Goal: Communication & Community: Answer question/provide support

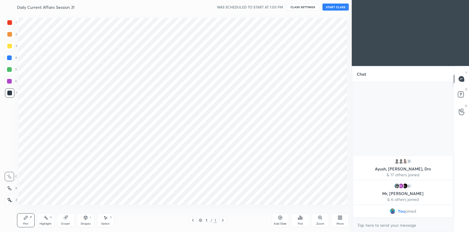
scroll to position [29143, 29009]
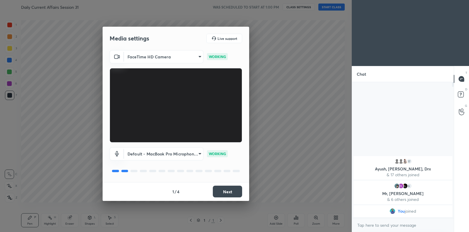
click at [230, 189] on button "Next" at bounding box center [227, 192] width 29 height 12
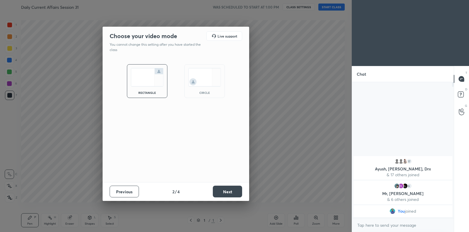
click at [230, 189] on button "Next" at bounding box center [227, 192] width 29 height 12
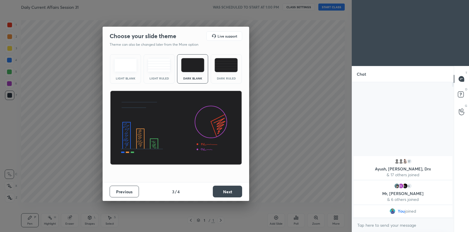
click at [227, 191] on button "Next" at bounding box center [227, 192] width 29 height 12
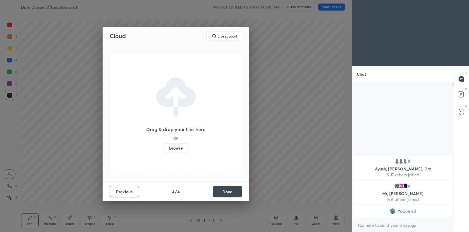
click at [177, 146] on label "Browse" at bounding box center [176, 147] width 26 height 9
click at [163, 146] on input "Browse" at bounding box center [163, 147] width 0 height 9
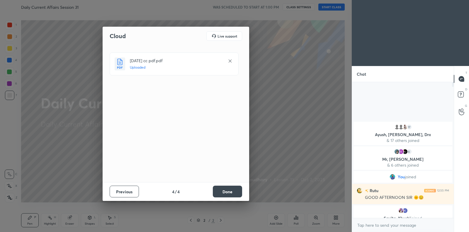
click at [228, 187] on button "Done" at bounding box center [227, 192] width 29 height 12
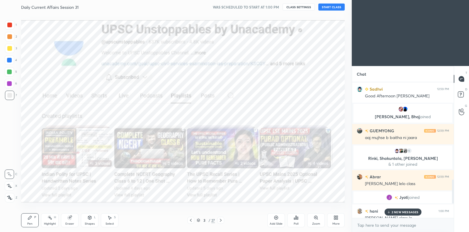
scroll to position [635, 0]
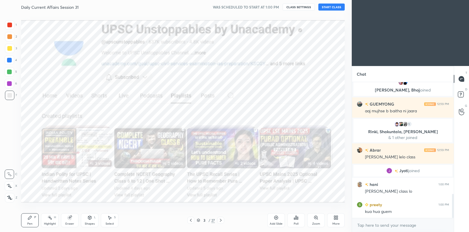
click at [323, 5] on button "START CLASS" at bounding box center [332, 7] width 26 height 7
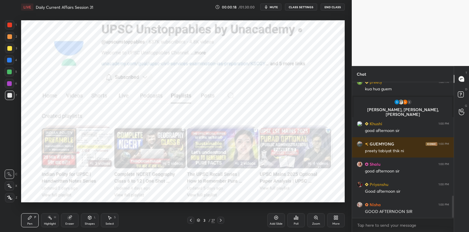
scroll to position [716, 0]
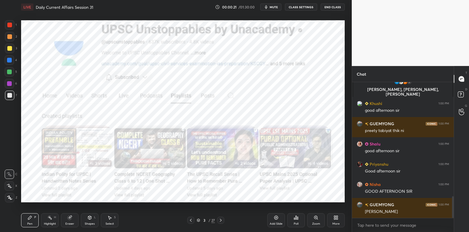
click at [10, 24] on div at bounding box center [9, 25] width 5 height 5
click at [12, 23] on div at bounding box center [9, 24] width 9 height 9
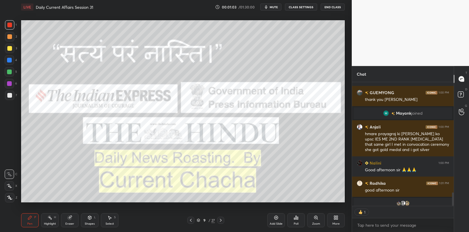
scroll to position [122, 100]
click at [9, 99] on div at bounding box center [9, 95] width 9 height 9
drag, startPoint x: 9, startPoint y: 99, endPoint x: 13, endPoint y: 93, distance: 7.6
click at [9, 99] on div at bounding box center [9, 95] width 9 height 9
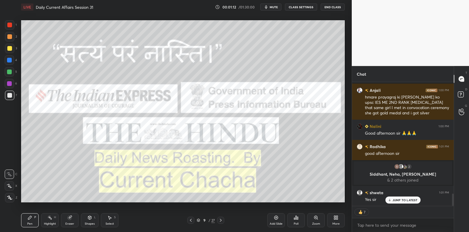
scroll to position [1123, 0]
click at [404, 204] on div "shweta 1:01 PM Yes sir" at bounding box center [403, 196] width 102 height 20
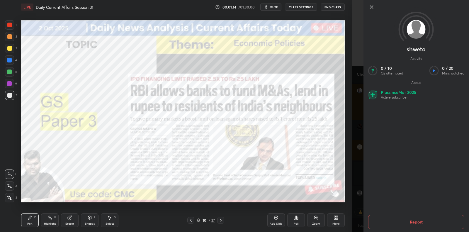
scroll to position [1149, 0]
click at [373, 8] on icon at bounding box center [371, 7] width 7 height 7
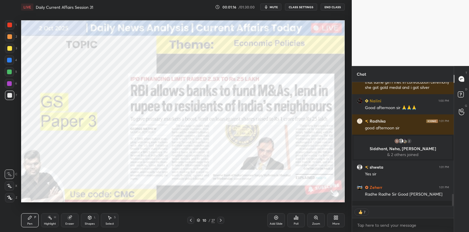
drag, startPoint x: 373, startPoint y: 8, endPoint x: 370, endPoint y: 10, distance: 3.4
click at [373, 8] on div "shweta" at bounding box center [410, 116] width 117 height 232
click at [10, 27] on div at bounding box center [9, 24] width 9 height 9
click at [10, 24] on div at bounding box center [9, 25] width 5 height 5
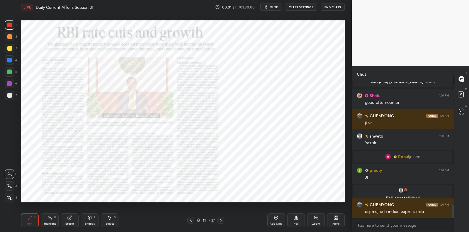
scroll to position [1249, 0]
click at [398, 212] on p "JUMP TO LATEST" at bounding box center [405, 212] width 25 height 4
click at [294, 214] on div "Poll" at bounding box center [297, 220] width 18 height 14
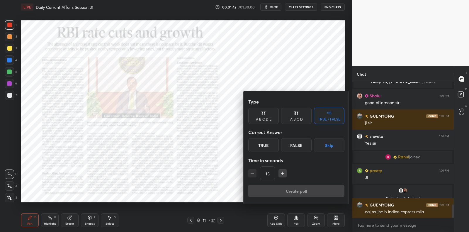
click at [232, 185] on div at bounding box center [234, 116] width 469 height 232
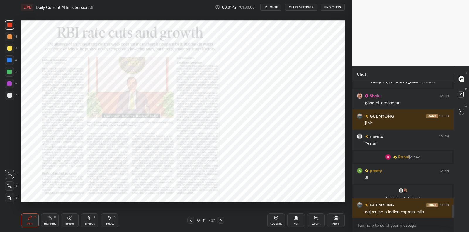
scroll to position [1269, 0]
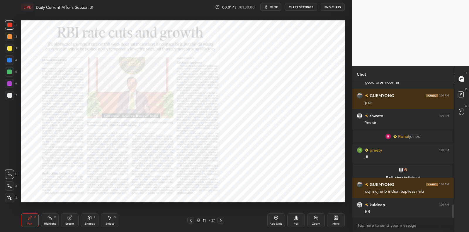
click at [275, 212] on div "Add Slide Poll Zoom More" at bounding box center [306, 220] width 77 height 33
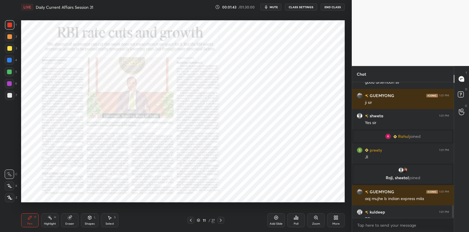
scroll to position [1291, 0]
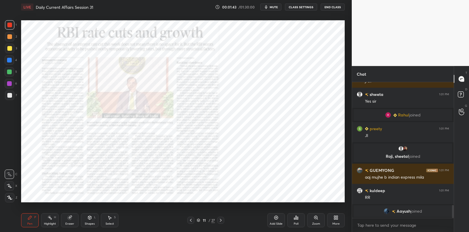
drag, startPoint x: 278, startPoint y: 220, endPoint x: 273, endPoint y: 209, distance: 11.4
click at [278, 219] on div "Add Slide" at bounding box center [277, 220] width 18 height 14
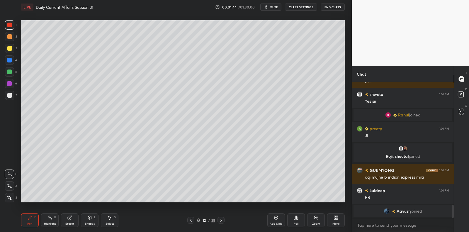
drag, startPoint x: 8, startPoint y: 84, endPoint x: 9, endPoint y: 93, distance: 8.8
click at [8, 84] on div at bounding box center [9, 83] width 5 height 5
click at [9, 93] on div at bounding box center [9, 95] width 5 height 5
drag, startPoint x: 11, startPoint y: 92, endPoint x: 17, endPoint y: 90, distance: 7.0
click at [11, 91] on div at bounding box center [9, 95] width 9 height 9
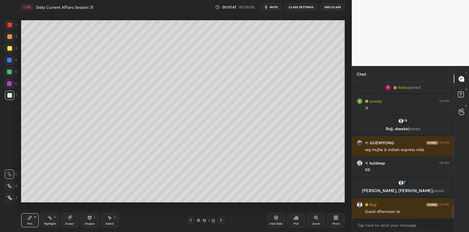
scroll to position [1339, 0]
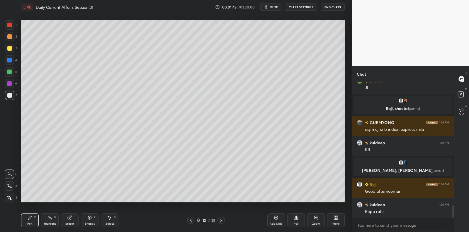
click at [9, 195] on div at bounding box center [9, 197] width 9 height 9
click at [10, 193] on div "Z" at bounding box center [11, 197] width 12 height 9
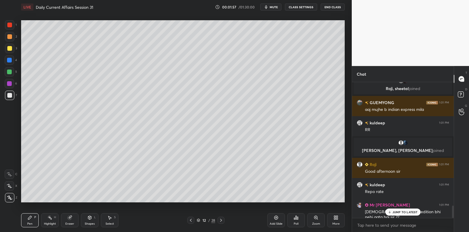
scroll to position [1379, 0]
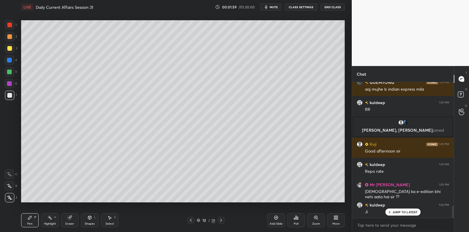
click at [10, 40] on div at bounding box center [9, 36] width 9 height 9
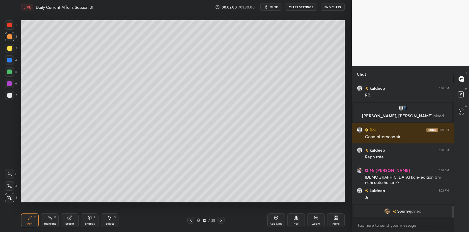
drag, startPoint x: 11, startPoint y: 23, endPoint x: 7, endPoint y: 22, distance: 3.9
click at [10, 23] on div at bounding box center [9, 25] width 5 height 5
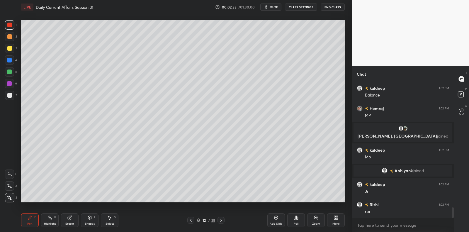
scroll to position [1627, 0]
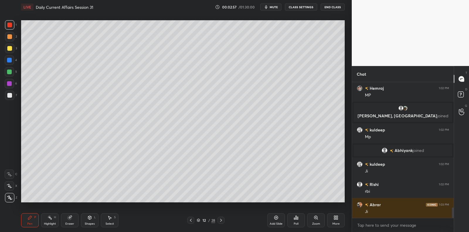
click at [8, 99] on div at bounding box center [9, 95] width 9 height 9
click at [8, 98] on div at bounding box center [9, 95] width 9 height 9
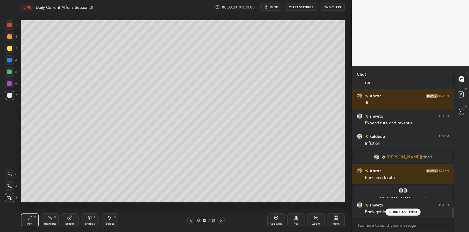
scroll to position [1704, 0]
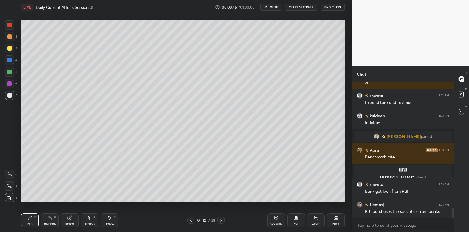
click at [11, 94] on div at bounding box center [9, 95] width 5 height 5
drag, startPoint x: 11, startPoint y: 94, endPoint x: 20, endPoint y: 95, distance: 9.2
click at [13, 94] on div at bounding box center [9, 95] width 9 height 9
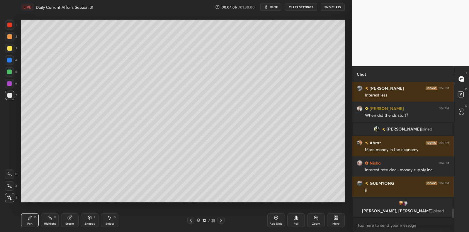
scroll to position [1837, 0]
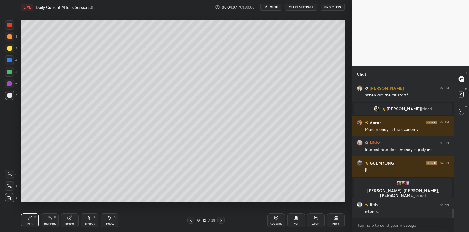
click at [7, 72] on div at bounding box center [9, 72] width 5 height 5
drag, startPoint x: 10, startPoint y: 73, endPoint x: 11, endPoint y: 82, distance: 8.9
click at [9, 75] on div at bounding box center [9, 71] width 9 height 9
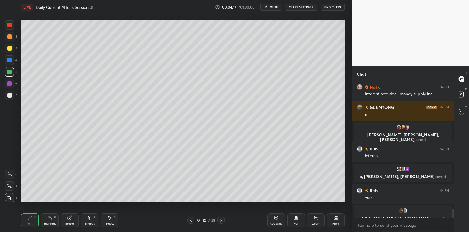
scroll to position [1884, 0]
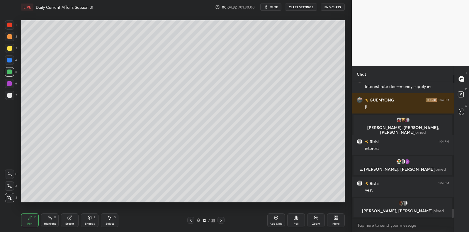
click at [9, 84] on div at bounding box center [9, 83] width 5 height 5
click at [11, 94] on div at bounding box center [9, 95] width 5 height 5
click at [12, 95] on div at bounding box center [9, 95] width 9 height 9
click at [9, 67] on div at bounding box center [9, 71] width 9 height 9
click at [11, 64] on div at bounding box center [9, 59] width 9 height 9
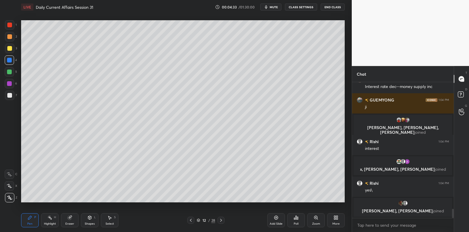
drag, startPoint x: 12, startPoint y: 53, endPoint x: 12, endPoint y: 48, distance: 4.7
click at [12, 53] on div "3" at bounding box center [11, 50] width 12 height 12
click at [11, 48] on div at bounding box center [9, 48] width 9 height 9
drag, startPoint x: 12, startPoint y: 48, endPoint x: 11, endPoint y: 56, distance: 7.7
click at [11, 50] on div at bounding box center [9, 48] width 9 height 9
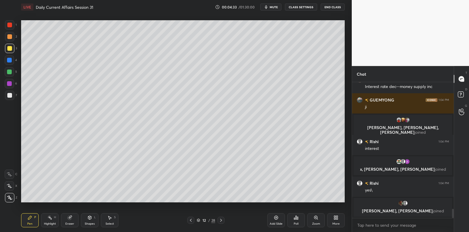
drag, startPoint x: 11, startPoint y: 62, endPoint x: 12, endPoint y: 67, distance: 5.3
click at [11, 62] on div at bounding box center [9, 59] width 9 height 9
drag, startPoint x: 12, startPoint y: 69, endPoint x: 12, endPoint y: 73, distance: 4.7
click at [12, 69] on div at bounding box center [9, 71] width 9 height 9
click at [12, 75] on div at bounding box center [9, 71] width 9 height 9
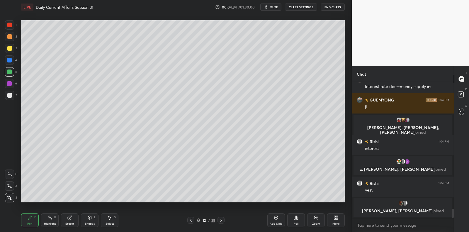
click at [11, 68] on div at bounding box center [9, 71] width 9 height 9
click at [11, 59] on div at bounding box center [9, 60] width 5 height 5
drag, startPoint x: 11, startPoint y: 59, endPoint x: 6, endPoint y: 52, distance: 8.2
click at [12, 57] on div at bounding box center [9, 59] width 9 height 9
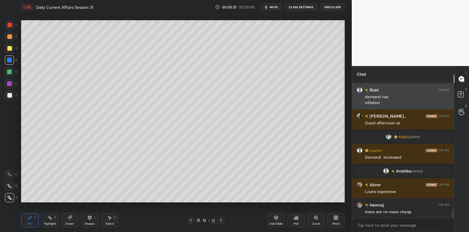
scroll to position [2094, 0]
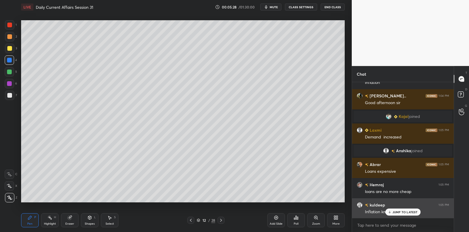
click at [410, 210] on p "JUMP TO LATEST" at bounding box center [405, 212] width 25 height 4
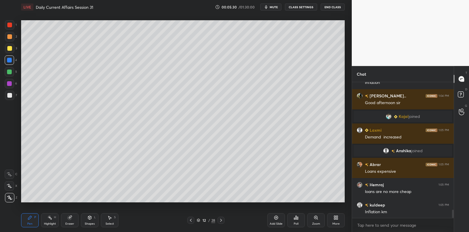
click at [276, 220] on icon at bounding box center [276, 217] width 5 height 5
click at [9, 49] on div at bounding box center [9, 48] width 5 height 5
drag, startPoint x: 9, startPoint y: 49, endPoint x: 15, endPoint y: 48, distance: 5.6
click at [9, 49] on div at bounding box center [9, 48] width 5 height 5
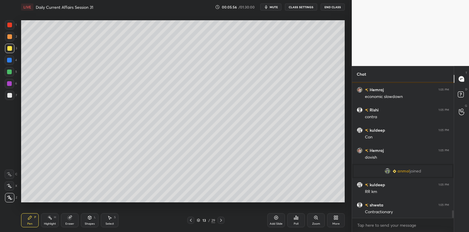
scroll to position [2270, 0]
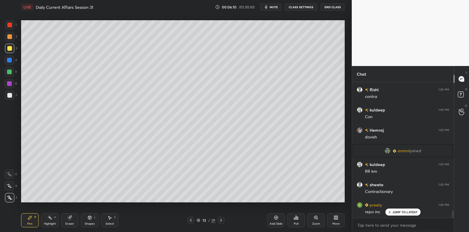
click at [278, 214] on div "Add Slide" at bounding box center [277, 220] width 18 height 14
click at [8, 61] on div at bounding box center [9, 60] width 5 height 5
drag, startPoint x: 9, startPoint y: 60, endPoint x: 12, endPoint y: 72, distance: 12.5
click at [9, 60] on div at bounding box center [9, 60] width 5 height 5
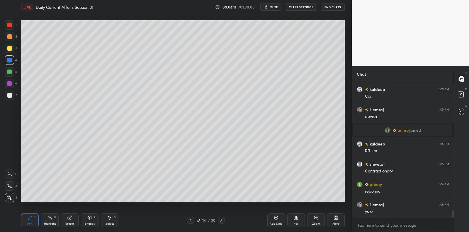
click at [11, 72] on div at bounding box center [9, 72] width 5 height 5
drag, startPoint x: 11, startPoint y: 72, endPoint x: 18, endPoint y: 68, distance: 8.4
click at [12, 70] on div at bounding box center [9, 71] width 9 height 9
click at [11, 95] on div at bounding box center [9, 95] width 5 height 5
drag, startPoint x: 11, startPoint y: 95, endPoint x: 17, endPoint y: 95, distance: 5.3
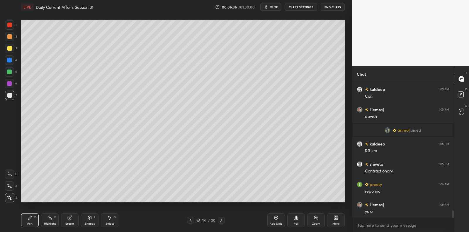
click at [11, 95] on div at bounding box center [9, 95] width 5 height 5
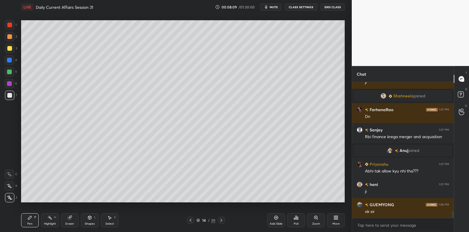
scroll to position [2594, 0]
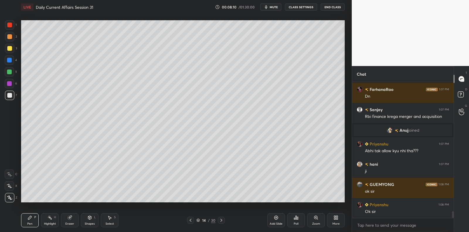
click at [275, 224] on div "Add Slide" at bounding box center [276, 223] width 13 height 3
click at [11, 49] on div at bounding box center [9, 48] width 5 height 5
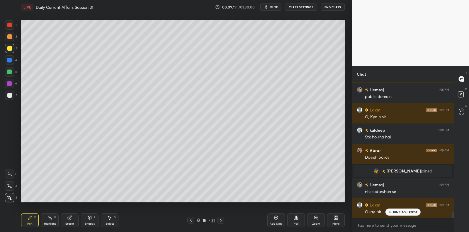
scroll to position [2776, 0]
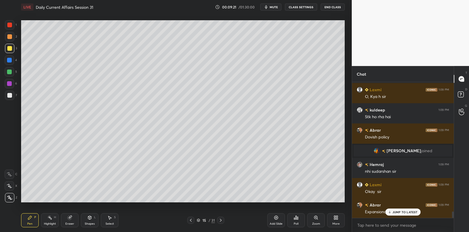
click at [10, 94] on div at bounding box center [9, 95] width 5 height 5
drag, startPoint x: 11, startPoint y: 95, endPoint x: 16, endPoint y: 96, distance: 5.9
click at [12, 95] on div at bounding box center [9, 95] width 9 height 9
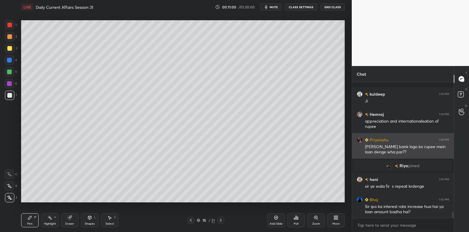
scroll to position [3070, 0]
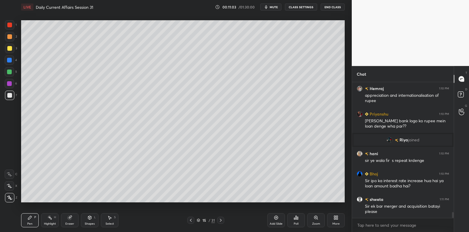
click at [279, 217] on div "Add Slide" at bounding box center [277, 220] width 18 height 14
click at [14, 93] on div at bounding box center [9, 95] width 9 height 9
click at [13, 92] on div at bounding box center [9, 95] width 9 height 9
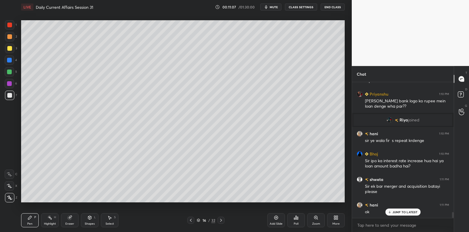
click at [12, 73] on div at bounding box center [9, 71] width 9 height 9
drag, startPoint x: 12, startPoint y: 72, endPoint x: 18, endPoint y: 68, distance: 7.7
click at [13, 71] on div at bounding box center [9, 71] width 9 height 9
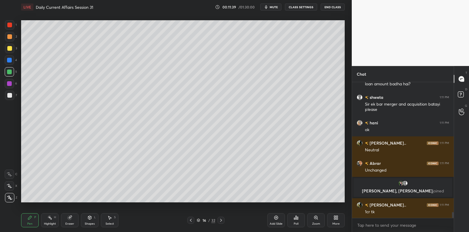
scroll to position [3084, 0]
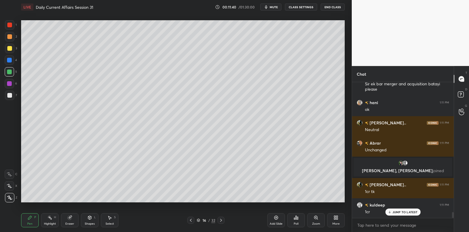
click at [10, 85] on div at bounding box center [9, 83] width 5 height 5
click at [10, 85] on div at bounding box center [9, 83] width 9 height 9
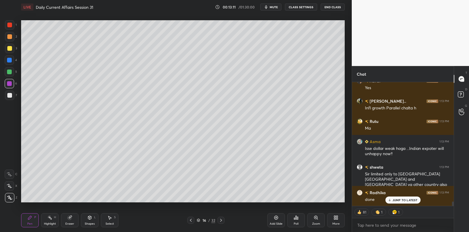
scroll to position [3413, 0]
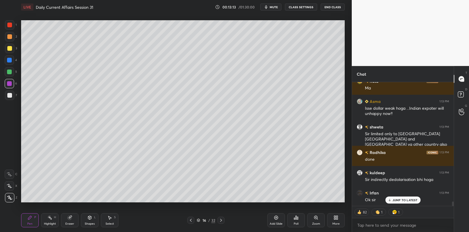
click at [11, 47] on div at bounding box center [9, 48] width 9 height 9
click at [12, 47] on div at bounding box center [9, 48] width 9 height 9
click at [11, 48] on div at bounding box center [9, 48] width 5 height 5
click at [11, 47] on div at bounding box center [9, 48] width 5 height 5
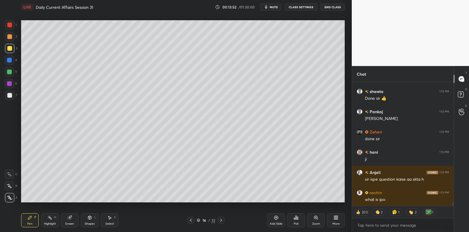
scroll to position [4176, 0]
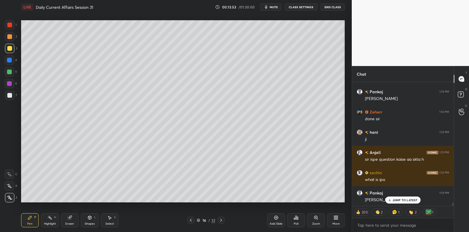
click at [11, 74] on div at bounding box center [9, 72] width 5 height 5
drag, startPoint x: 12, startPoint y: 72, endPoint x: 20, endPoint y: 66, distance: 9.4
click at [12, 72] on div at bounding box center [9, 71] width 9 height 9
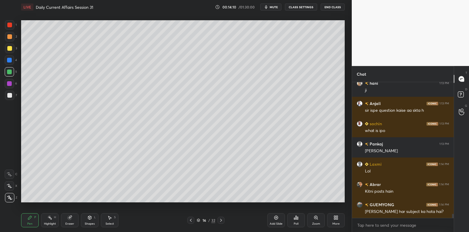
scroll to position [4245, 0]
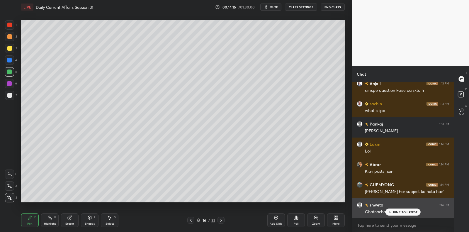
click at [395, 214] on p "JUMP TO LATEST" at bounding box center [405, 212] width 25 height 4
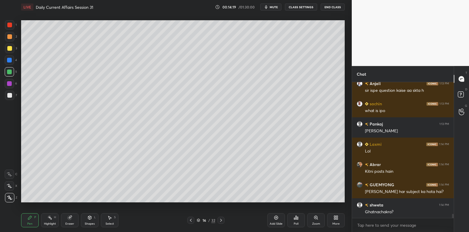
click at [11, 50] on div at bounding box center [9, 48] width 5 height 5
click at [10, 49] on div at bounding box center [9, 48] width 5 height 5
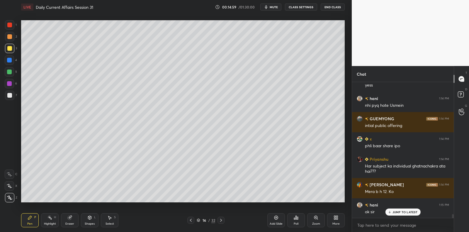
scroll to position [4599, 0]
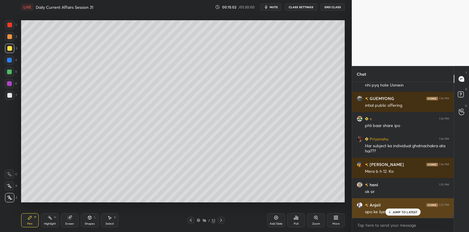
drag, startPoint x: 395, startPoint y: 214, endPoint x: 386, endPoint y: 209, distance: 10.4
click at [395, 214] on p "JUMP TO LATEST" at bounding box center [405, 212] width 25 height 4
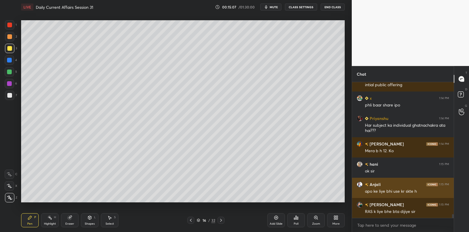
click at [362, 183] on img "grid" at bounding box center [360, 185] width 6 height 6
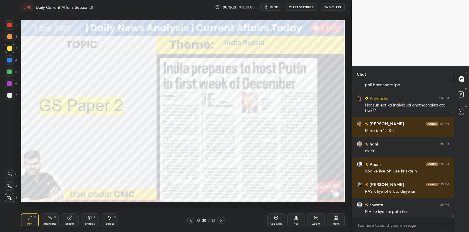
scroll to position [4665, 0]
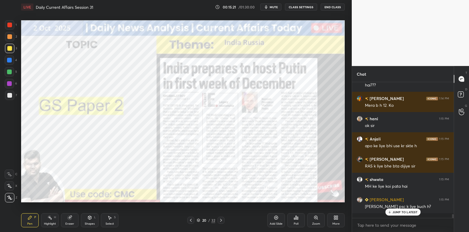
click at [9, 84] on div at bounding box center [9, 83] width 5 height 5
drag, startPoint x: 9, startPoint y: 84, endPoint x: 16, endPoint y: 84, distance: 7.0
click at [9, 84] on div at bounding box center [9, 83] width 5 height 5
click at [274, 220] on div "Add Slide" at bounding box center [277, 220] width 18 height 14
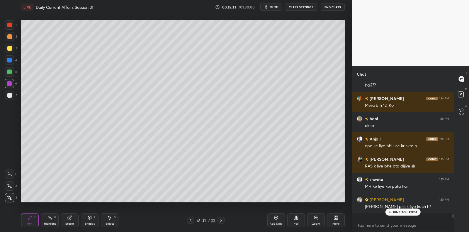
scroll to position [4686, 0]
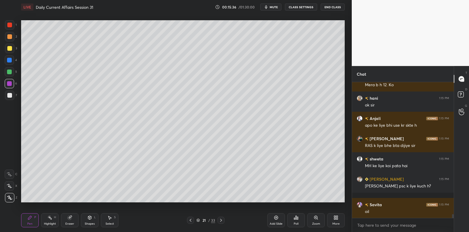
click at [9, 98] on div at bounding box center [9, 95] width 9 height 9
drag, startPoint x: 9, startPoint y: 98, endPoint x: 16, endPoint y: 92, distance: 9.3
click at [9, 98] on div at bounding box center [9, 95] width 9 height 9
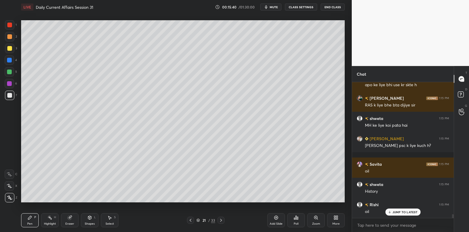
scroll to position [4746, 0]
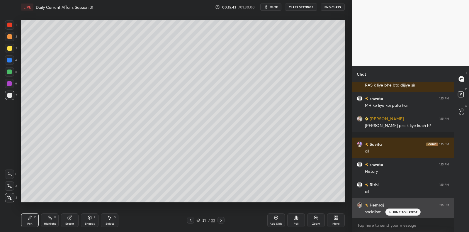
click at [408, 214] on p "JUMP TO LATEST" at bounding box center [405, 212] width 25 height 4
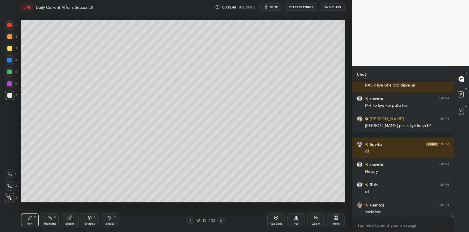
click at [9, 49] on div at bounding box center [9, 48] width 5 height 5
click at [12, 45] on div at bounding box center [9, 48] width 9 height 9
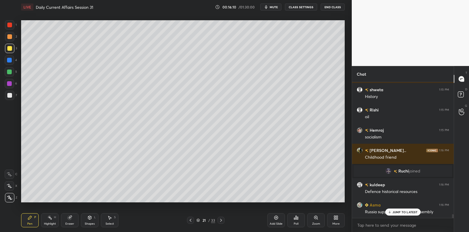
scroll to position [4841, 0]
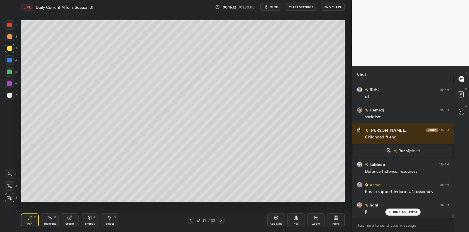
click at [10, 71] on div at bounding box center [9, 72] width 5 height 5
click at [12, 70] on div at bounding box center [9, 71] width 9 height 9
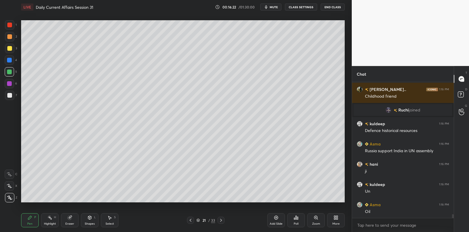
scroll to position [4902, 0]
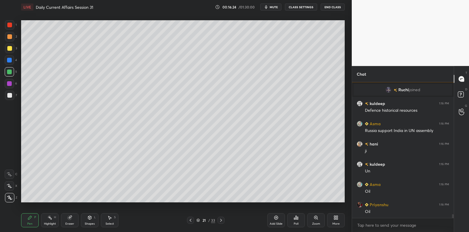
click at [9, 50] on div at bounding box center [9, 48] width 5 height 5
drag, startPoint x: 12, startPoint y: 49, endPoint x: 21, endPoint y: 50, distance: 8.8
click at [12, 50] on div at bounding box center [9, 48] width 9 height 9
click at [16, 35] on div "1 2 3 4 5 6 7 C X Z C X Z E E Erase all H H LIVE Daily Current Affairs Session …" at bounding box center [173, 116] width 347 height 232
click at [9, 35] on div at bounding box center [9, 36] width 5 height 5
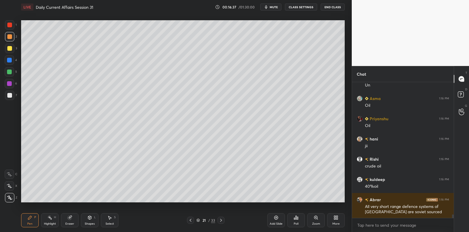
scroll to position [5009, 0]
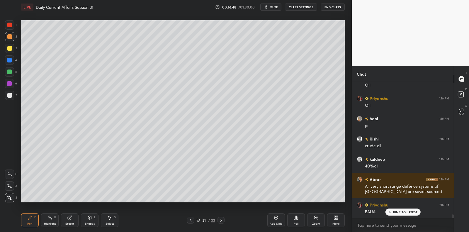
click at [12, 59] on div at bounding box center [9, 59] width 9 height 9
click at [11, 61] on div at bounding box center [9, 60] width 5 height 5
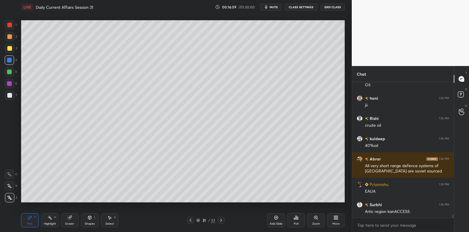
click at [68, 218] on icon at bounding box center [70, 218] width 4 height 4
click at [68, 216] on icon at bounding box center [69, 217] width 5 height 5
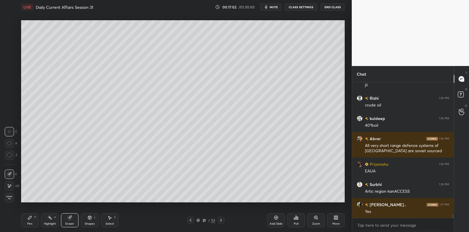
scroll to position [5090, 0]
click at [36, 217] on div "Pen P" at bounding box center [30, 220] width 18 height 14
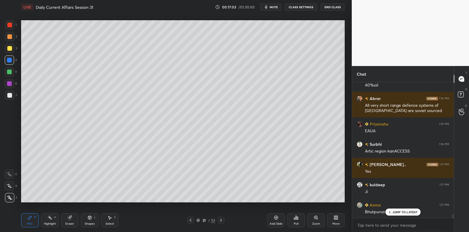
drag, startPoint x: 37, startPoint y: 215, endPoint x: 41, endPoint y: 204, distance: 11.4
click at [37, 215] on div "Pen P" at bounding box center [30, 220] width 18 height 14
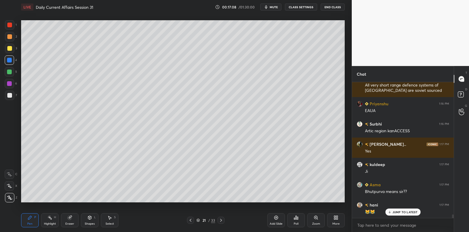
drag, startPoint x: 67, startPoint y: 222, endPoint x: 76, endPoint y: 207, distance: 17.5
click at [68, 220] on div "Eraser" at bounding box center [70, 220] width 18 height 14
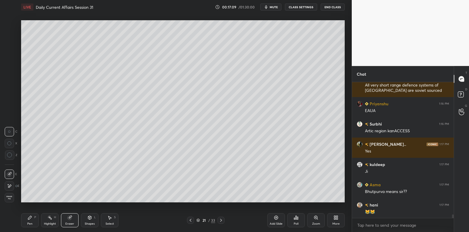
scroll to position [5130, 0]
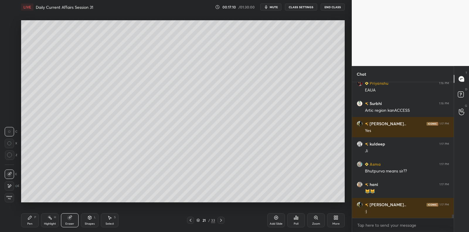
click at [33, 220] on div "Pen P" at bounding box center [30, 220] width 18 height 14
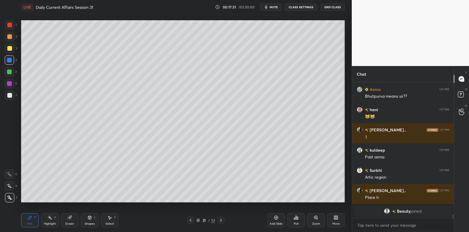
scroll to position [5225, 0]
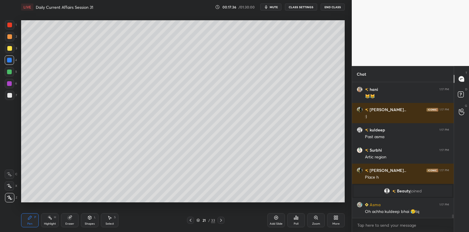
click at [11, 94] on div at bounding box center [9, 95] width 5 height 5
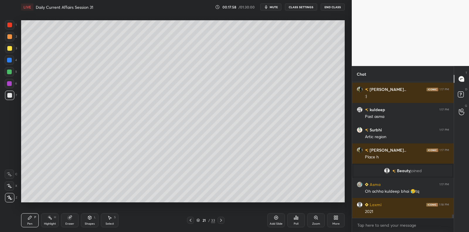
scroll to position [5266, 0]
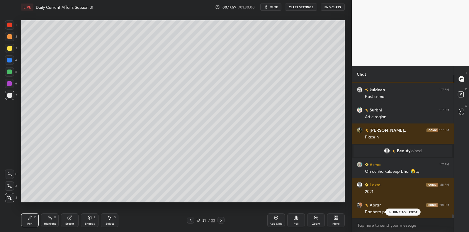
click at [10, 87] on div at bounding box center [9, 83] width 9 height 9
click at [11, 82] on div at bounding box center [9, 83] width 5 height 5
click at [12, 82] on div at bounding box center [9, 83] width 9 height 9
click at [10, 62] on div at bounding box center [9, 59] width 9 height 9
click at [9, 61] on div at bounding box center [9, 60] width 5 height 5
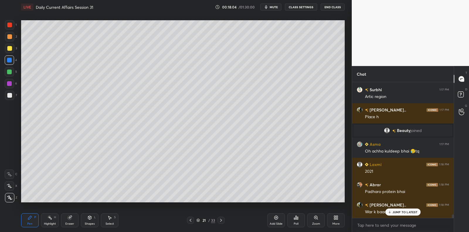
scroll to position [5306, 0]
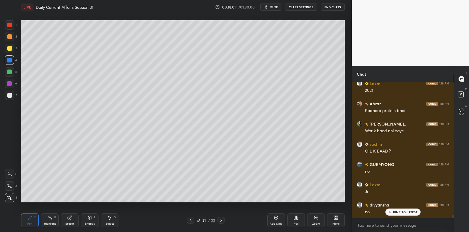
click at [10, 71] on div at bounding box center [9, 71] width 9 height 9
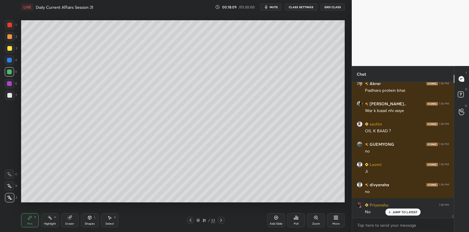
click at [9, 51] on div at bounding box center [9, 48] width 9 height 9
click at [11, 50] on div at bounding box center [9, 48] width 9 height 9
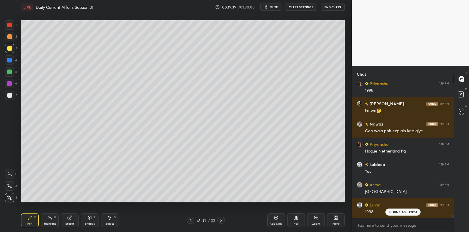
scroll to position [5959, 0]
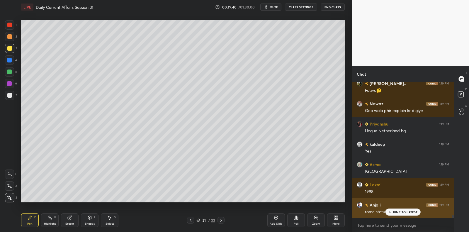
click at [398, 217] on div "Anjali 1:19 PM rome statute" at bounding box center [403, 208] width 102 height 20
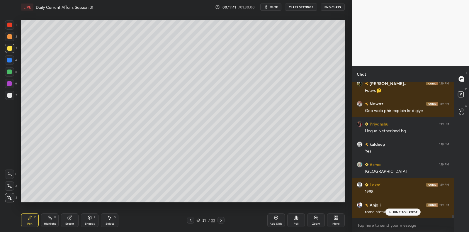
click at [397, 212] on p "JUMP TO LATEST" at bounding box center [405, 212] width 25 height 4
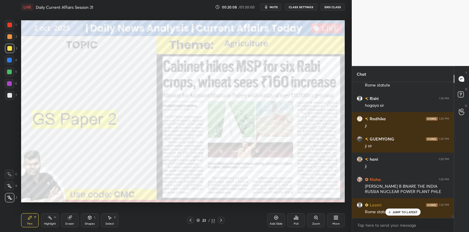
scroll to position [6126, 0]
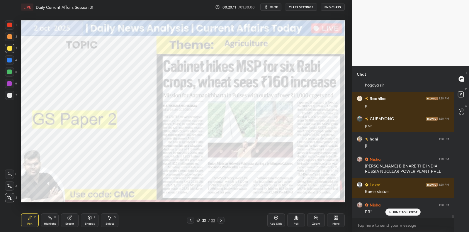
click at [9, 23] on div at bounding box center [9, 25] width 5 height 5
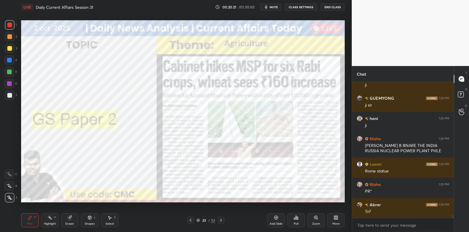
scroll to position [6167, 0]
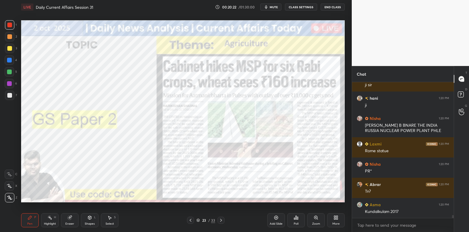
click at [277, 219] on icon at bounding box center [277, 218] width 4 height 4
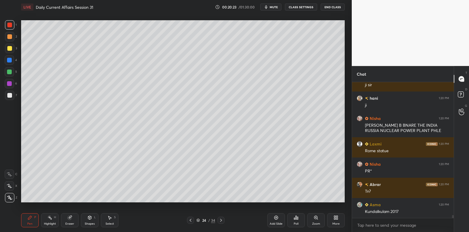
click at [13, 97] on div at bounding box center [9, 95] width 9 height 9
drag, startPoint x: 13, startPoint y: 97, endPoint x: 18, endPoint y: 90, distance: 8.0
click at [13, 97] on div at bounding box center [9, 95] width 9 height 9
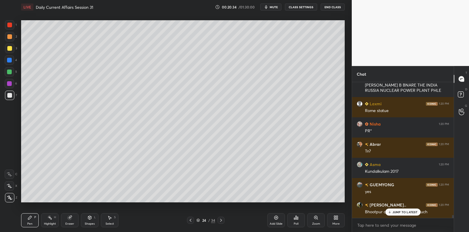
scroll to position [6228, 0]
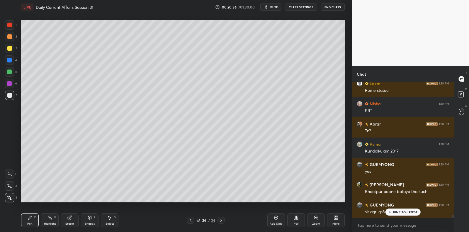
click at [8, 75] on div at bounding box center [9, 71] width 9 height 9
drag, startPoint x: 10, startPoint y: 74, endPoint x: 16, endPoint y: 78, distance: 7.1
click at [10, 74] on div at bounding box center [9, 71] width 9 height 9
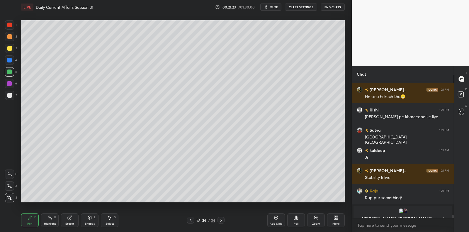
scroll to position [5504, 0]
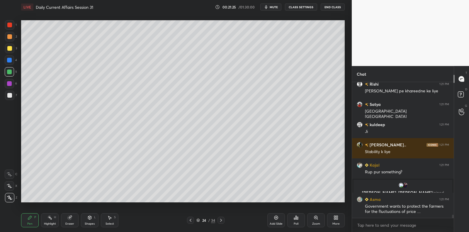
click at [12, 95] on div at bounding box center [9, 95] width 9 height 9
click at [13, 96] on div at bounding box center [9, 95] width 9 height 9
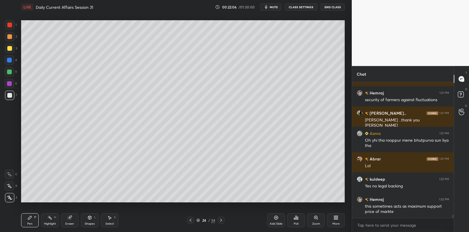
scroll to position [5677, 0]
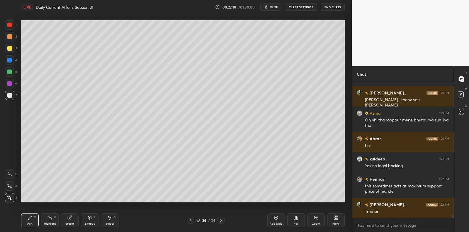
click at [12, 75] on div at bounding box center [9, 71] width 9 height 9
drag, startPoint x: 15, startPoint y: 72, endPoint x: 21, endPoint y: 78, distance: 7.9
click at [15, 73] on div "5" at bounding box center [11, 71] width 12 height 9
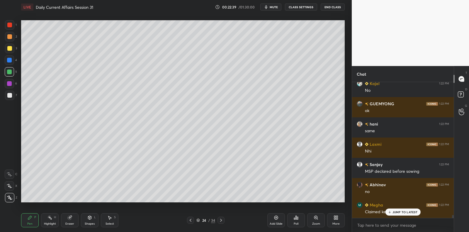
scroll to position [5920, 0]
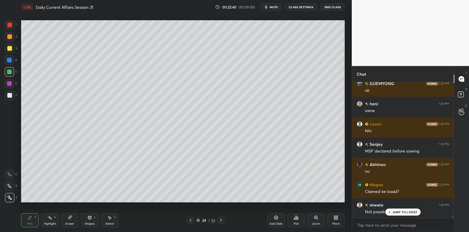
drag, startPoint x: 275, startPoint y: 223, endPoint x: 260, endPoint y: 203, distance: 24.8
click at [275, 223] on div "Add Slide" at bounding box center [276, 223] width 13 height 3
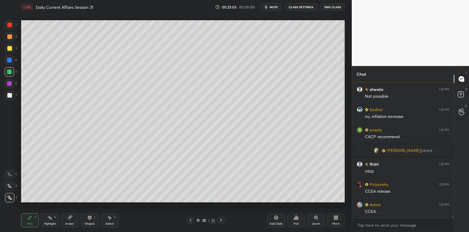
scroll to position [5912, 0]
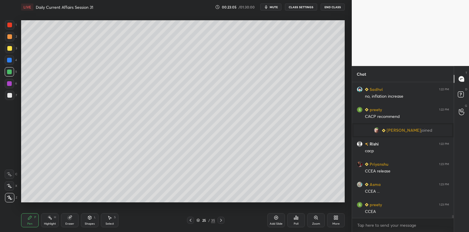
click at [13, 99] on div at bounding box center [9, 95] width 9 height 9
click at [15, 95] on div "7" at bounding box center [11, 95] width 12 height 9
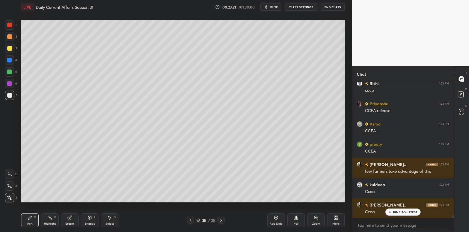
scroll to position [5993, 0]
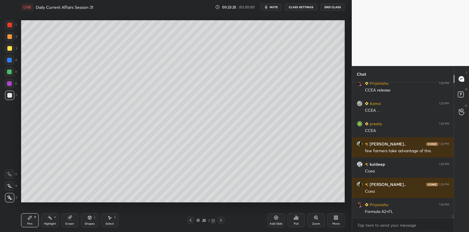
click at [13, 95] on div at bounding box center [9, 95] width 9 height 9
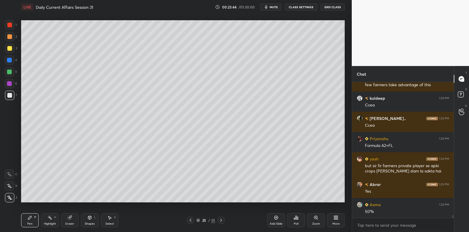
scroll to position [6079, 0]
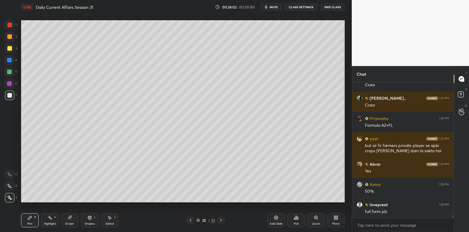
click at [7, 73] on div at bounding box center [9, 72] width 5 height 5
drag, startPoint x: 10, startPoint y: 72, endPoint x: 19, endPoint y: 84, distance: 14.9
click at [11, 73] on div at bounding box center [9, 72] width 5 height 5
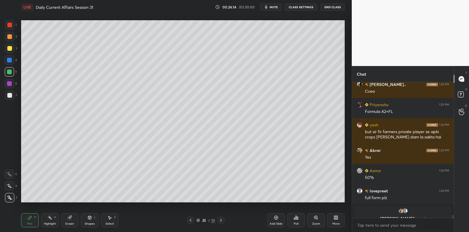
click at [10, 50] on div at bounding box center [9, 48] width 5 height 5
click at [11, 52] on div at bounding box center [9, 48] width 9 height 9
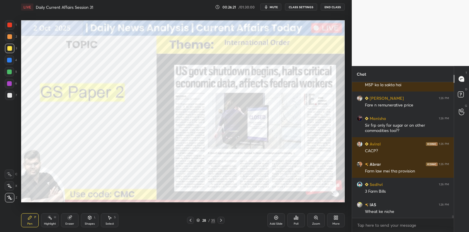
scroll to position [6512, 0]
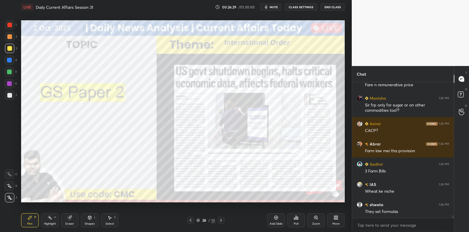
click at [12, 24] on div at bounding box center [9, 25] width 5 height 5
drag, startPoint x: 11, startPoint y: 24, endPoint x: 7, endPoint y: 36, distance: 12.7
click at [13, 26] on div at bounding box center [9, 24] width 9 height 9
click at [9, 37] on div at bounding box center [9, 36] width 5 height 5
drag, startPoint x: 9, startPoint y: 37, endPoint x: 9, endPoint y: 41, distance: 4.1
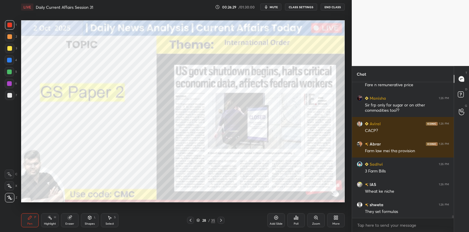
click at [9, 39] on div at bounding box center [9, 36] width 5 height 5
click at [9, 48] on div at bounding box center [9, 48] width 5 height 5
click at [9, 49] on div at bounding box center [9, 48] width 5 height 5
click at [10, 52] on div at bounding box center [9, 48] width 9 height 9
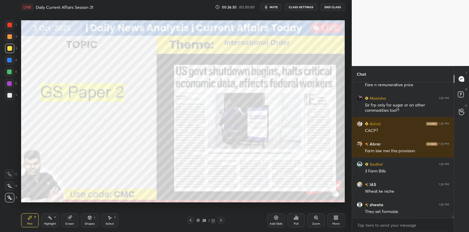
click at [10, 52] on div at bounding box center [9, 48] width 9 height 9
drag, startPoint x: 11, startPoint y: 50, endPoint x: 11, endPoint y: 48, distance: 2.9
click at [11, 50] on div at bounding box center [9, 48] width 5 height 5
click at [9, 41] on div at bounding box center [9, 36] width 9 height 9
click at [9, 33] on div at bounding box center [9, 36] width 9 height 9
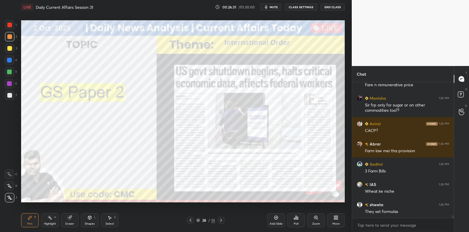
click at [10, 26] on div at bounding box center [9, 25] width 5 height 5
click at [9, 37] on div at bounding box center [9, 36] width 5 height 5
click at [9, 46] on div at bounding box center [9, 48] width 5 height 5
click at [10, 52] on div at bounding box center [9, 48] width 9 height 9
click at [9, 64] on div at bounding box center [9, 59] width 9 height 9
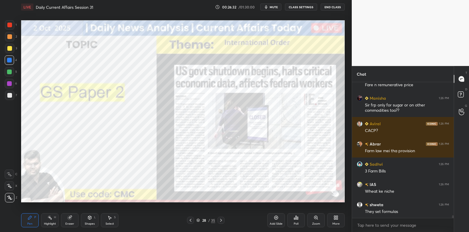
drag, startPoint x: 10, startPoint y: 72, endPoint x: 10, endPoint y: 77, distance: 5.0
click at [10, 74] on div at bounding box center [9, 72] width 5 height 5
drag, startPoint x: 10, startPoint y: 77, endPoint x: 11, endPoint y: 72, distance: 4.5
click at [10, 77] on div "5" at bounding box center [11, 73] width 12 height 12
drag, startPoint x: 11, startPoint y: 67, endPoint x: 11, endPoint y: 60, distance: 8.0
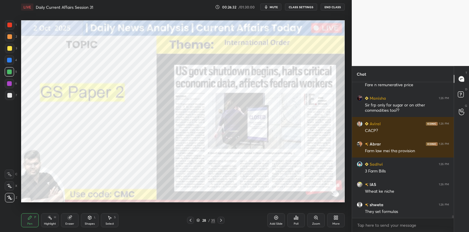
click at [11, 66] on div "1 2 3 4 5 6 7" at bounding box center [11, 61] width 12 height 82
click at [12, 59] on div at bounding box center [9, 60] width 5 height 5
drag, startPoint x: 11, startPoint y: 59, endPoint x: 10, endPoint y: 69, distance: 9.5
click at [11, 61] on div at bounding box center [9, 60] width 5 height 5
drag, startPoint x: 10, startPoint y: 71, endPoint x: 11, endPoint y: 60, distance: 10.3
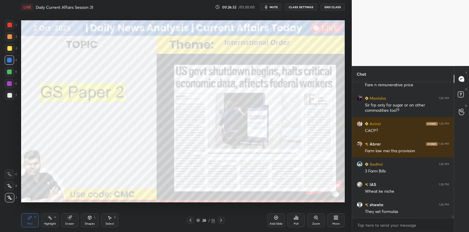
click at [10, 71] on div at bounding box center [9, 72] width 5 height 5
drag, startPoint x: 11, startPoint y: 60, endPoint x: 10, endPoint y: 67, distance: 7.7
click at [11, 60] on div at bounding box center [9, 60] width 5 height 5
click at [10, 68] on div at bounding box center [9, 71] width 9 height 9
click at [10, 63] on div at bounding box center [9, 59] width 9 height 9
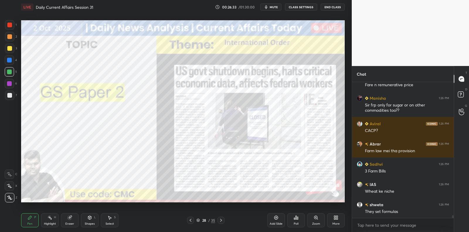
drag, startPoint x: 10, startPoint y: 67, endPoint x: 11, endPoint y: 62, distance: 5.6
click at [10, 67] on div at bounding box center [9, 71] width 9 height 9
click at [11, 64] on div "4" at bounding box center [11, 61] width 12 height 12
click at [11, 61] on div at bounding box center [9, 60] width 5 height 5
click at [13, 62] on div at bounding box center [9, 59] width 9 height 9
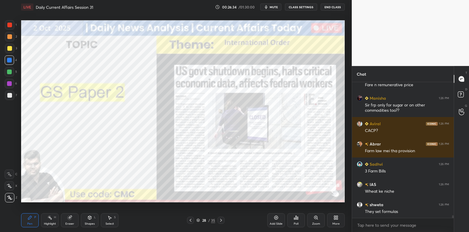
click at [13, 62] on div at bounding box center [9, 59] width 9 height 9
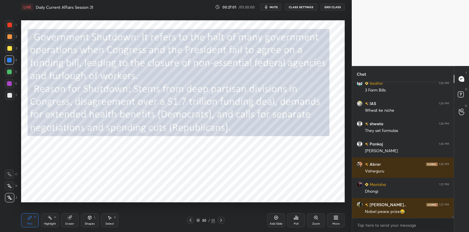
scroll to position [6613, 0]
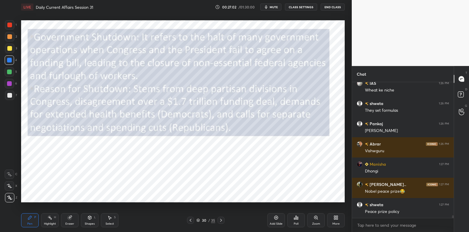
click at [11, 51] on div at bounding box center [9, 48] width 9 height 9
click at [12, 50] on div at bounding box center [9, 48] width 9 height 9
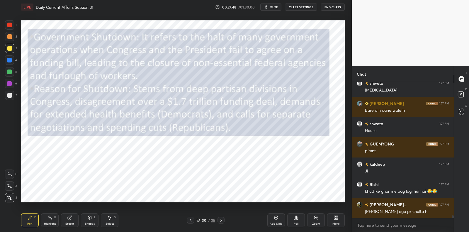
scroll to position [6815, 0]
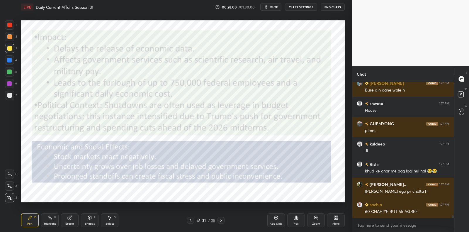
click at [11, 27] on div at bounding box center [9, 25] width 5 height 5
drag, startPoint x: 11, startPoint y: 27, endPoint x: 14, endPoint y: 35, distance: 8.6
click at [11, 27] on div at bounding box center [9, 25] width 5 height 5
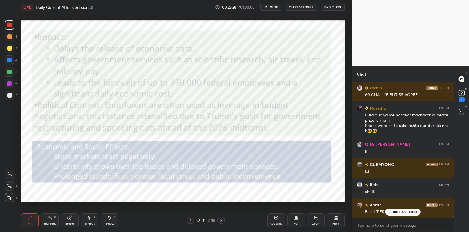
scroll to position [6952, 0]
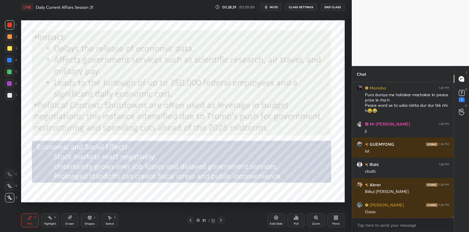
click at [14, 28] on div "1" at bounding box center [11, 24] width 12 height 9
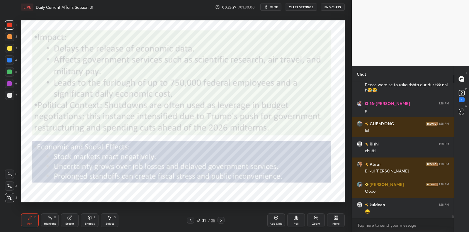
click at [13, 28] on div "1" at bounding box center [11, 24] width 12 height 9
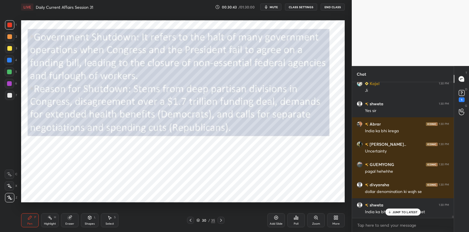
scroll to position [7793, 0]
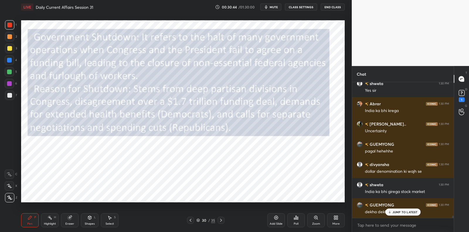
click at [278, 222] on div "Add Slide" at bounding box center [277, 220] width 18 height 14
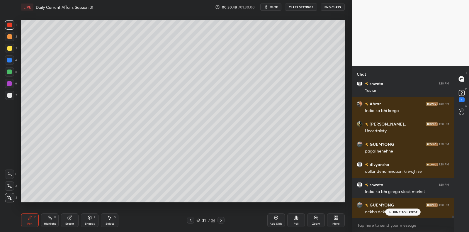
click at [12, 99] on div at bounding box center [9, 95] width 9 height 9
drag, startPoint x: 12, startPoint y: 99, endPoint x: 15, endPoint y: 95, distance: 5.0
click at [13, 97] on div at bounding box center [9, 95] width 9 height 9
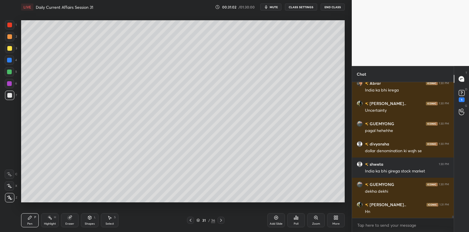
scroll to position [7834, 0]
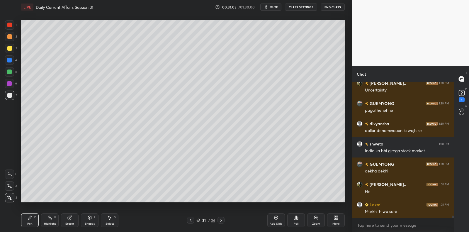
drag, startPoint x: 7, startPoint y: 98, endPoint x: 10, endPoint y: 96, distance: 3.4
click at [7, 98] on div at bounding box center [9, 95] width 9 height 9
drag, startPoint x: 10, startPoint y: 96, endPoint x: 16, endPoint y: 98, distance: 6.4
click at [10, 96] on div at bounding box center [9, 95] width 5 height 5
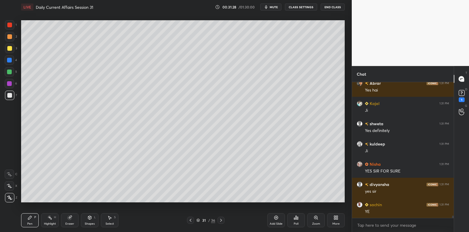
scroll to position [8036, 0]
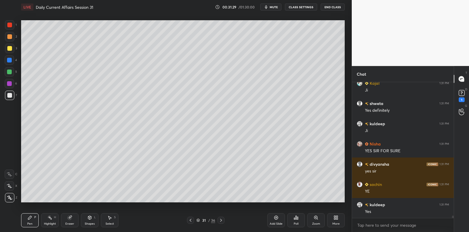
click at [9, 73] on div at bounding box center [9, 72] width 5 height 5
click at [11, 73] on div at bounding box center [9, 72] width 5 height 5
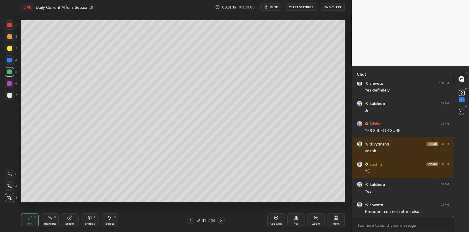
scroll to position [8076, 0]
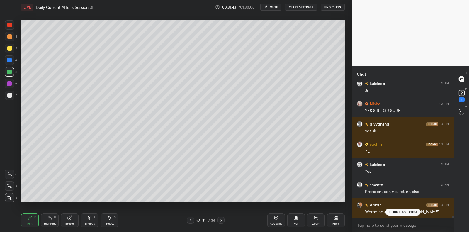
drag, startPoint x: 8, startPoint y: 60, endPoint x: 10, endPoint y: 58, distance: 3.1
click at [9, 60] on div at bounding box center [9, 60] width 5 height 5
drag, startPoint x: 9, startPoint y: 58, endPoint x: 11, endPoint y: 51, distance: 7.3
click at [9, 58] on div at bounding box center [9, 60] width 5 height 5
click at [10, 48] on div at bounding box center [9, 48] width 5 height 5
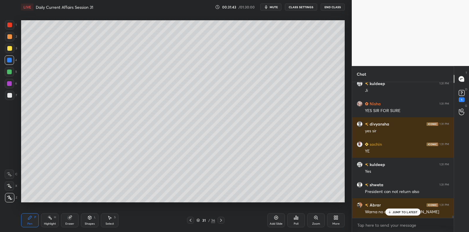
click at [9, 48] on div at bounding box center [9, 48] width 5 height 5
drag, startPoint x: 10, startPoint y: 48, endPoint x: 10, endPoint y: 59, distance: 11.2
click at [10, 48] on div at bounding box center [9, 48] width 5 height 5
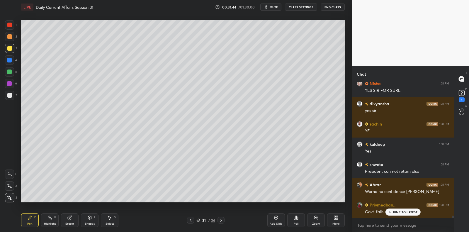
click at [10, 60] on div at bounding box center [9, 60] width 5 height 5
click at [10, 49] on div at bounding box center [9, 48] width 5 height 5
drag, startPoint x: 11, startPoint y: 52, endPoint x: 11, endPoint y: 61, distance: 8.8
click at [11, 53] on div at bounding box center [9, 48] width 9 height 9
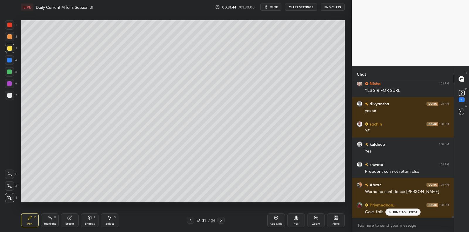
click at [11, 61] on div at bounding box center [9, 60] width 5 height 5
click at [11, 52] on div at bounding box center [9, 48] width 9 height 9
click at [11, 61] on div at bounding box center [9, 60] width 5 height 5
click at [12, 56] on div "1 2 3 4 5 6 7" at bounding box center [11, 61] width 12 height 82
click at [13, 60] on div at bounding box center [9, 59] width 9 height 9
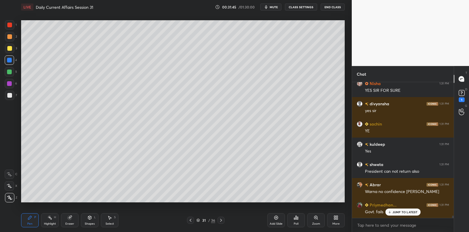
drag, startPoint x: 12, startPoint y: 53, endPoint x: 9, endPoint y: 51, distance: 4.1
click at [9, 51] on div at bounding box center [9, 48] width 9 height 9
click at [9, 50] on div at bounding box center [9, 48] width 5 height 5
drag, startPoint x: 9, startPoint y: 50, endPoint x: 11, endPoint y: 65, distance: 14.8
click at [9, 53] on div "3" at bounding box center [11, 50] width 12 height 12
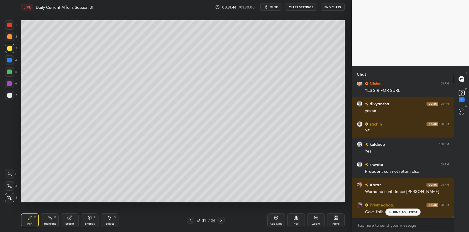
click at [11, 65] on div at bounding box center [9, 59] width 9 height 9
click at [11, 70] on div at bounding box center [9, 72] width 5 height 5
drag, startPoint x: 11, startPoint y: 70, endPoint x: 10, endPoint y: 59, distance: 10.9
click at [11, 70] on div at bounding box center [9, 72] width 5 height 5
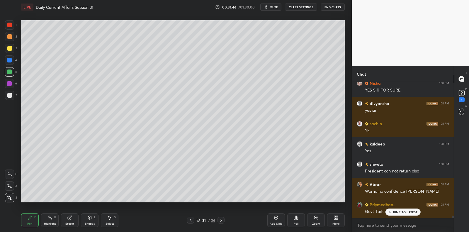
click at [10, 59] on div at bounding box center [9, 60] width 5 height 5
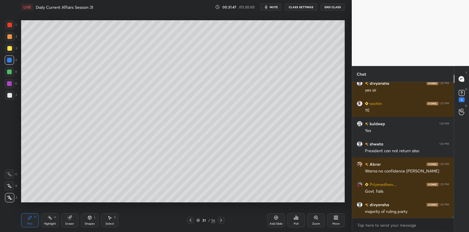
click at [10, 48] on div at bounding box center [9, 48] width 5 height 5
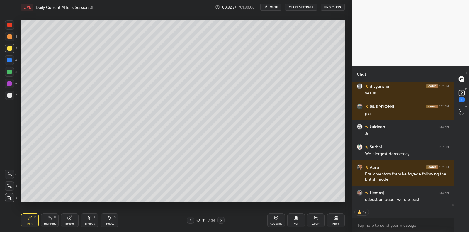
scroll to position [8377, 0]
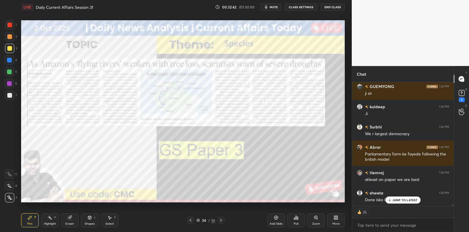
click at [9, 24] on div at bounding box center [9, 25] width 5 height 5
click at [12, 24] on div at bounding box center [9, 24] width 9 height 9
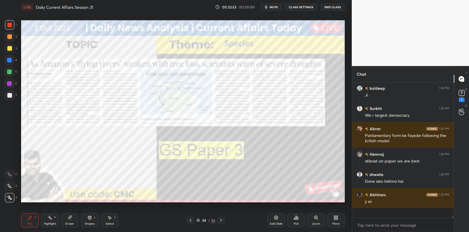
scroll to position [8385, 0]
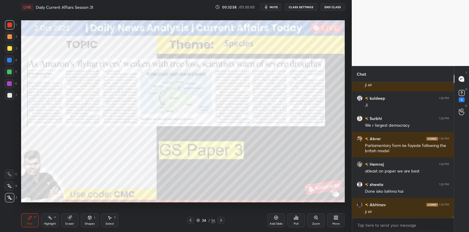
click at [276, 220] on div "Add Slide" at bounding box center [277, 220] width 18 height 14
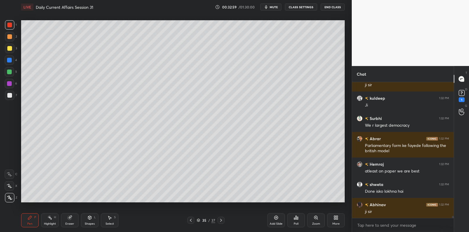
click at [9, 73] on div at bounding box center [9, 72] width 5 height 5
drag, startPoint x: 9, startPoint y: 73, endPoint x: 18, endPoint y: 70, distance: 8.7
click at [9, 73] on div at bounding box center [9, 72] width 5 height 5
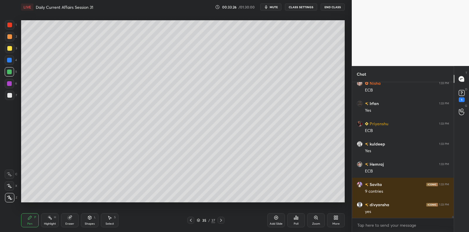
scroll to position [8932, 0]
click at [9, 60] on div at bounding box center [9, 60] width 5 height 5
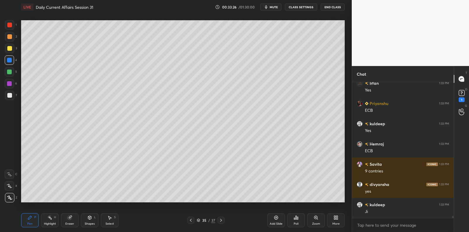
click at [9, 49] on div at bounding box center [9, 48] width 5 height 5
click at [10, 45] on div at bounding box center [9, 48] width 9 height 9
click at [11, 45] on div at bounding box center [9, 48] width 9 height 9
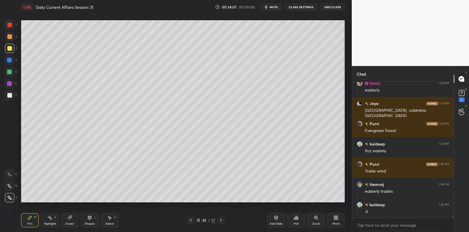
scroll to position [9458, 0]
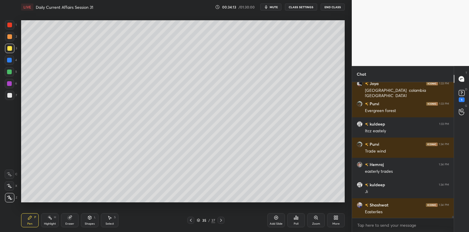
click at [9, 60] on div at bounding box center [9, 60] width 5 height 5
drag, startPoint x: 9, startPoint y: 60, endPoint x: 12, endPoint y: 65, distance: 5.9
click at [9, 60] on div at bounding box center [9, 60] width 5 height 5
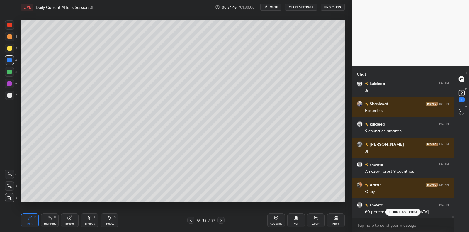
scroll to position [9579, 0]
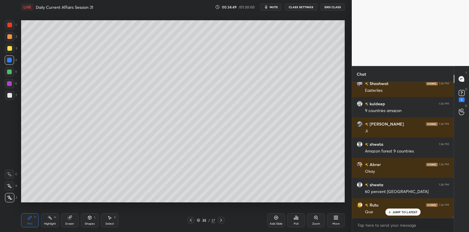
click at [13, 97] on div at bounding box center [9, 95] width 9 height 9
click at [11, 50] on div at bounding box center [9, 48] width 5 height 5
click at [11, 47] on div at bounding box center [9, 48] width 5 height 5
click at [12, 35] on div at bounding box center [9, 36] width 9 height 9
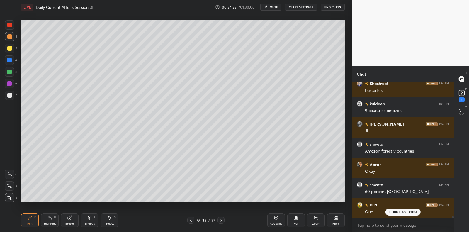
drag, startPoint x: 12, startPoint y: 35, endPoint x: 20, endPoint y: 37, distance: 8.3
click at [14, 36] on div at bounding box center [9, 36] width 9 height 9
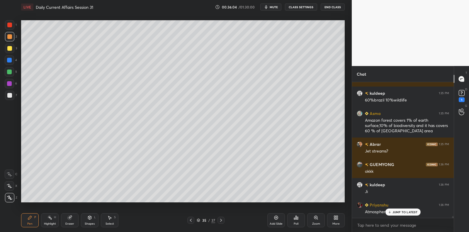
scroll to position [9732, 0]
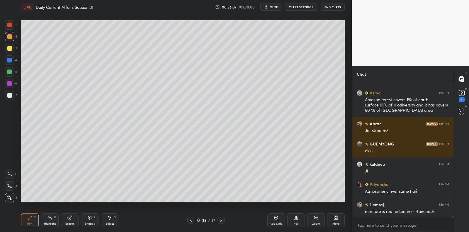
click at [7, 77] on div "5" at bounding box center [11, 73] width 12 height 12
click at [9, 73] on div at bounding box center [9, 72] width 5 height 5
click at [10, 74] on div at bounding box center [9, 72] width 5 height 5
click at [11, 59] on div at bounding box center [9, 60] width 5 height 5
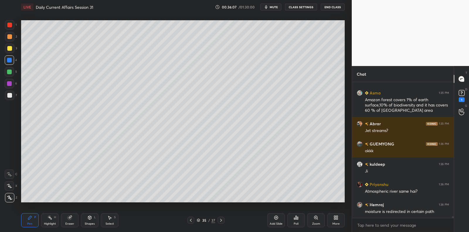
click at [11, 50] on div at bounding box center [9, 48] width 5 height 5
drag, startPoint x: 11, startPoint y: 50, endPoint x: 13, endPoint y: 53, distance: 3.8
click at [11, 50] on div at bounding box center [9, 48] width 5 height 5
click at [9, 89] on div "6" at bounding box center [11, 85] width 12 height 12
click at [9, 82] on div at bounding box center [9, 83] width 5 height 5
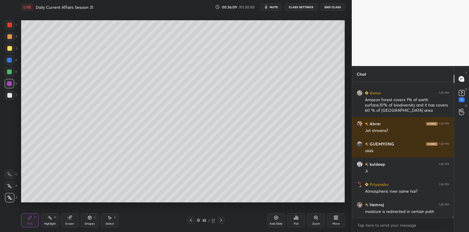
click at [11, 26] on div at bounding box center [9, 25] width 5 height 5
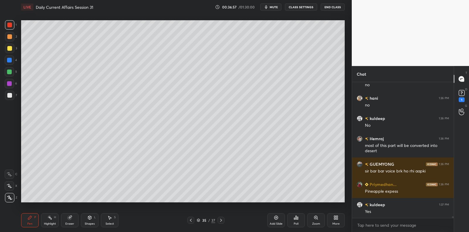
scroll to position [10053, 0]
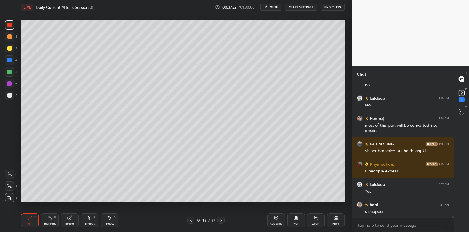
drag, startPoint x: 276, startPoint y: 218, endPoint x: 276, endPoint y: 213, distance: 4.7
click at [277, 216] on icon at bounding box center [276, 217] width 5 height 5
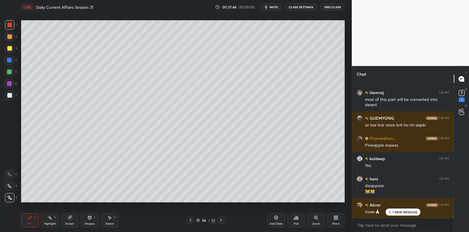
scroll to position [10099, 0]
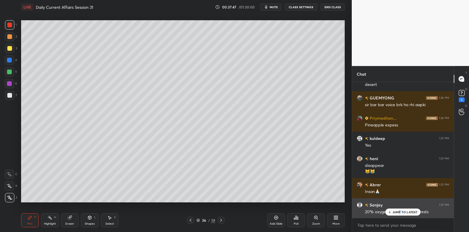
drag, startPoint x: 399, startPoint y: 212, endPoint x: 386, endPoint y: 205, distance: 14.4
click at [401, 211] on p "JUMP TO LATEST" at bounding box center [405, 212] width 25 height 4
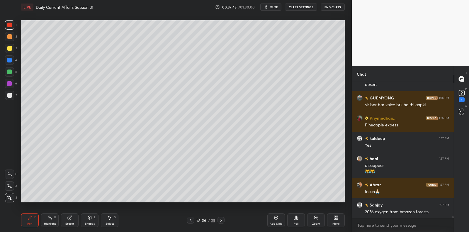
click at [278, 215] on icon at bounding box center [276, 217] width 5 height 5
click at [12, 74] on div at bounding box center [9, 71] width 9 height 9
click at [13, 73] on div at bounding box center [9, 71] width 9 height 9
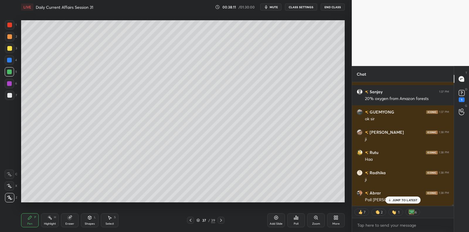
scroll to position [10232, 0]
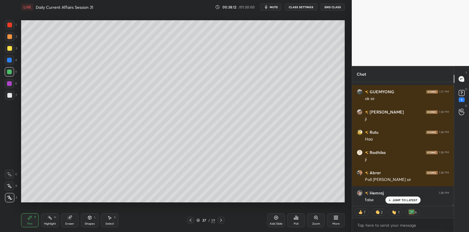
click at [300, 219] on div "Poll" at bounding box center [297, 220] width 18 height 14
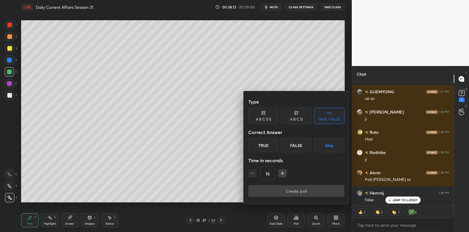
click at [296, 142] on div "False" at bounding box center [296, 145] width 31 height 14
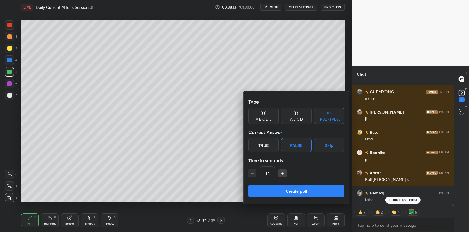
scroll to position [10241, 0]
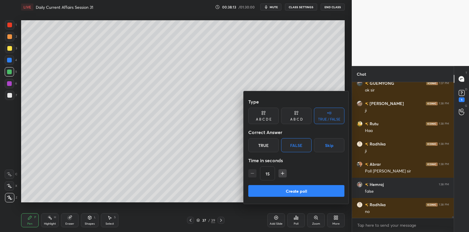
click at [285, 191] on button "Create poll" at bounding box center [296, 191] width 96 height 12
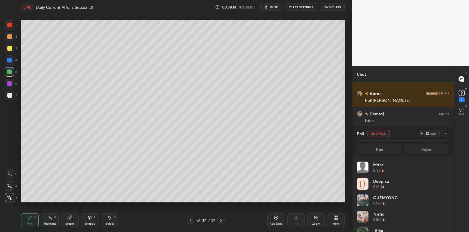
scroll to position [2, 2]
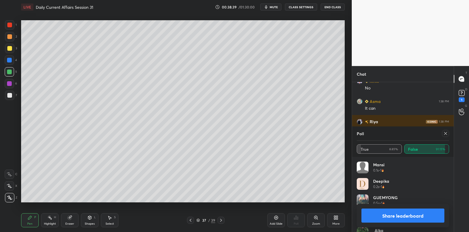
drag, startPoint x: 447, startPoint y: 133, endPoint x: 444, endPoint y: 136, distance: 3.8
click at [448, 133] on icon at bounding box center [446, 133] width 5 height 5
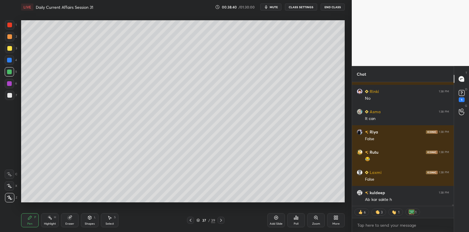
click at [273, 222] on div "Add Slide" at bounding box center [276, 223] width 13 height 3
click at [11, 51] on div at bounding box center [9, 48] width 9 height 9
drag, startPoint x: 11, startPoint y: 51, endPoint x: 18, endPoint y: 49, distance: 8.0
click at [11, 51] on div at bounding box center [9, 48] width 9 height 9
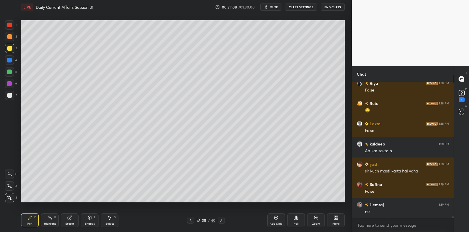
click at [295, 220] on div "Poll" at bounding box center [297, 220] width 18 height 14
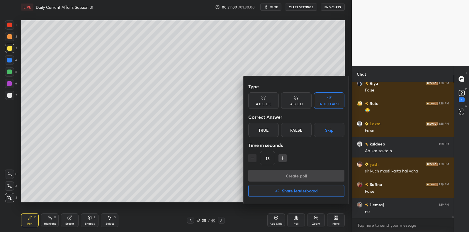
drag, startPoint x: 300, startPoint y: 130, endPoint x: 294, endPoint y: 161, distance: 32.2
click at [300, 130] on div "False" at bounding box center [296, 130] width 31 height 14
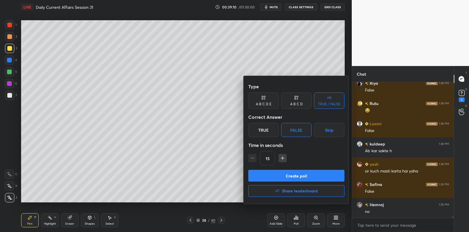
click at [290, 175] on button "Create poll" at bounding box center [296, 176] width 96 height 12
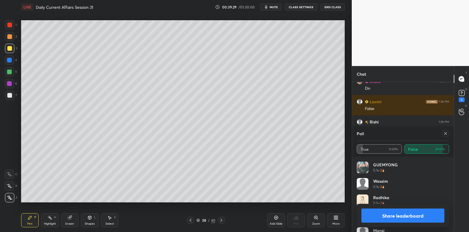
click at [446, 134] on icon at bounding box center [446, 133] width 5 height 5
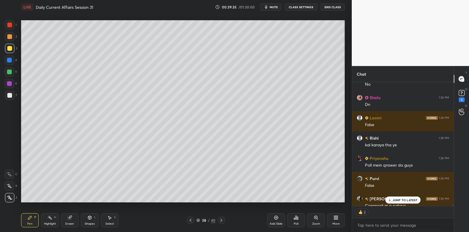
click at [273, 216] on div "Add Slide" at bounding box center [277, 220] width 18 height 14
click at [10, 71] on div at bounding box center [9, 72] width 5 height 5
drag, startPoint x: 10, startPoint y: 71, endPoint x: 16, endPoint y: 71, distance: 5.9
click at [11, 73] on div at bounding box center [9, 72] width 5 height 5
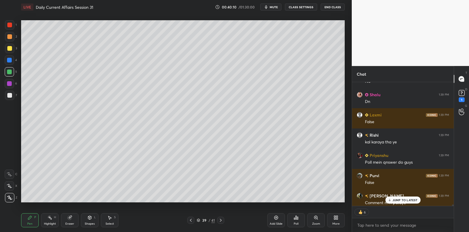
click at [293, 219] on div "Poll" at bounding box center [297, 220] width 18 height 14
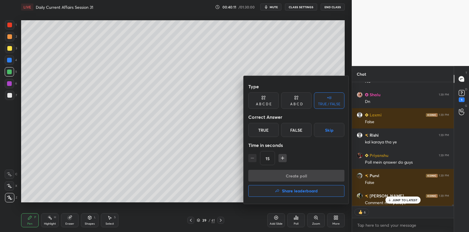
drag, startPoint x: 301, startPoint y: 129, endPoint x: 295, endPoint y: 158, distance: 29.4
click at [301, 129] on div "False" at bounding box center [296, 130] width 31 height 14
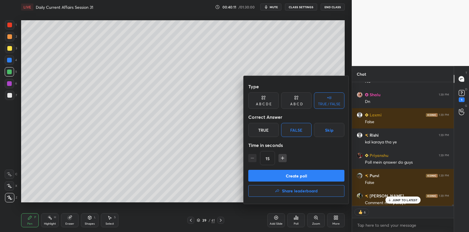
click at [290, 175] on button "Create poll" at bounding box center [296, 176] width 96 height 12
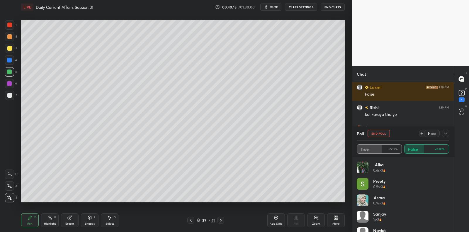
click at [447, 131] on div at bounding box center [445, 133] width 7 height 7
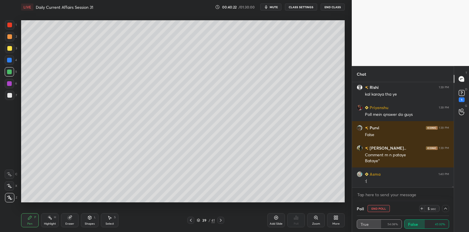
click at [412, 202] on div "Poll End Poll 5 sec" at bounding box center [403, 209] width 92 height 14
click at [411, 218] on div "True 54.08% False 45.92%" at bounding box center [403, 224] width 92 height 16
click at [410, 221] on div "True 54.08% False 45.92%" at bounding box center [403, 223] width 92 height 9
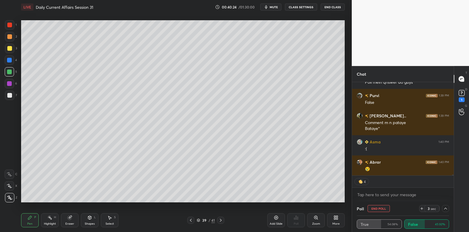
click at [446, 209] on icon at bounding box center [446, 208] width 5 height 5
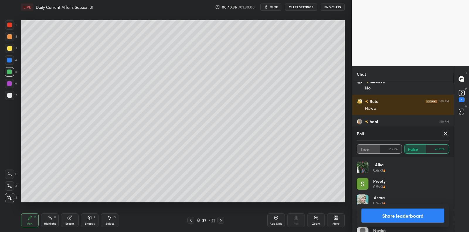
click at [450, 135] on div "Poll True 51.75% False 48.25%" at bounding box center [403, 141] width 102 height 31
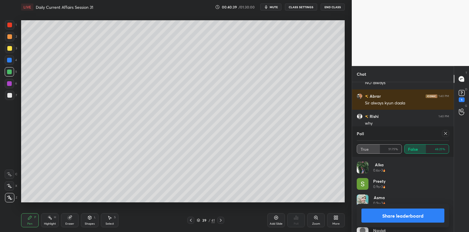
click at [447, 135] on icon at bounding box center [446, 133] width 5 height 5
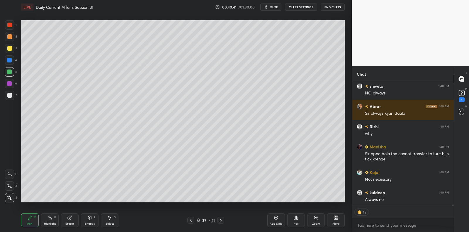
click at [12, 50] on div at bounding box center [9, 48] width 9 height 9
click at [11, 49] on div at bounding box center [9, 48] width 5 height 5
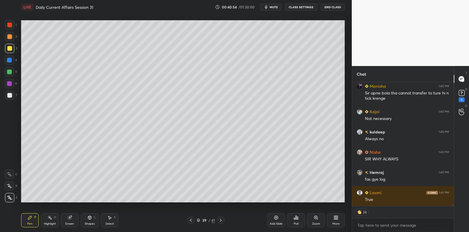
click at [191, 208] on div "Setting up your live class Poll for secs No correct answer Start poll" at bounding box center [183, 111] width 329 height 195
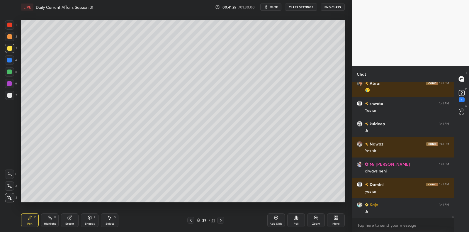
click at [72, 216] on div "Eraser" at bounding box center [70, 220] width 18 height 14
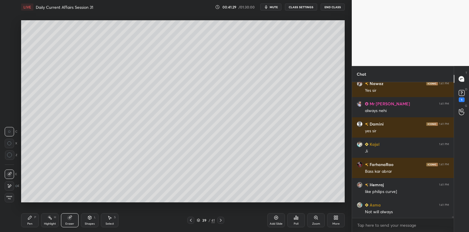
click at [32, 221] on div "Pen P" at bounding box center [30, 220] width 18 height 14
click at [35, 220] on div "Pen P" at bounding box center [30, 220] width 18 height 14
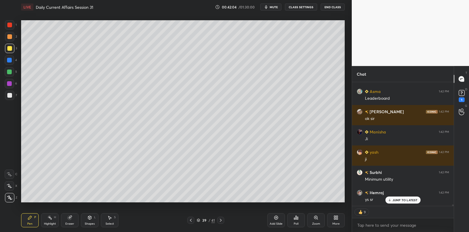
scroll to position [11498, 0]
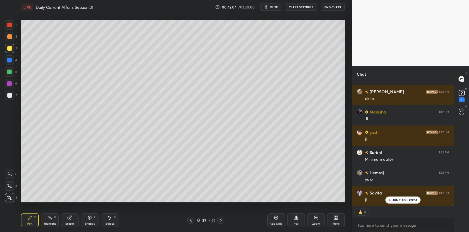
click at [276, 219] on icon at bounding box center [276, 217] width 5 height 5
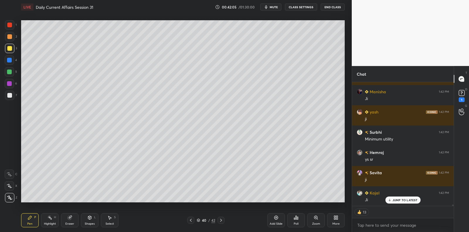
click at [10, 97] on div at bounding box center [9, 95] width 9 height 9
drag, startPoint x: 10, startPoint y: 97, endPoint x: 14, endPoint y: 96, distance: 4.3
click at [12, 99] on div at bounding box center [9, 95] width 9 height 9
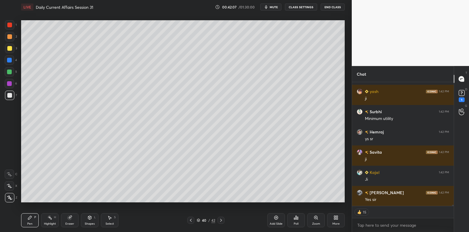
scroll to position [11580, 0]
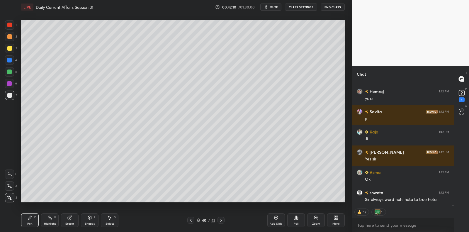
click at [9, 54] on div "3" at bounding box center [11, 50] width 12 height 12
click at [11, 52] on div at bounding box center [9, 48] width 9 height 9
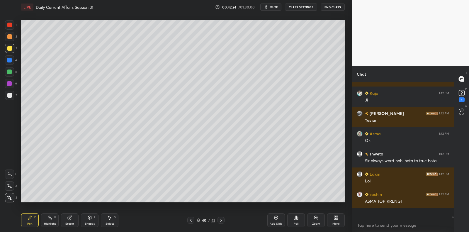
scroll to position [11608, 0]
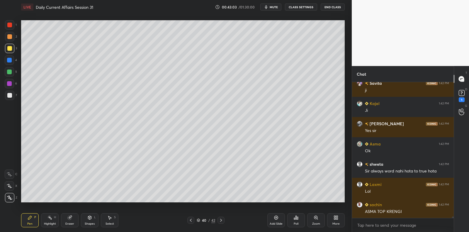
drag, startPoint x: 8, startPoint y: 95, endPoint x: 11, endPoint y: 94, distance: 3.5
click at [8, 95] on div at bounding box center [9, 95] width 5 height 5
click at [11, 93] on div at bounding box center [9, 95] width 5 height 5
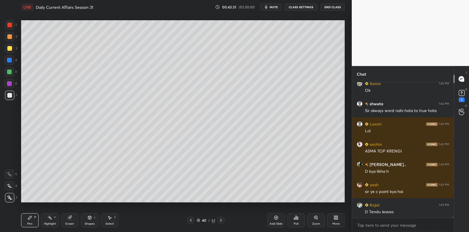
scroll to position [11689, 0]
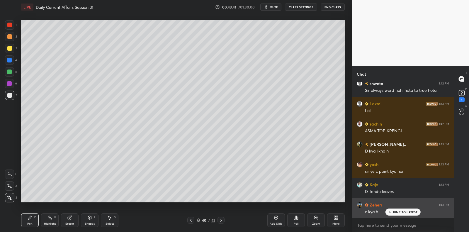
drag, startPoint x: 410, startPoint y: 211, endPoint x: 398, endPoint y: 215, distance: 12.9
click at [410, 211] on p "JUMP TO LATEST" at bounding box center [405, 212] width 25 height 4
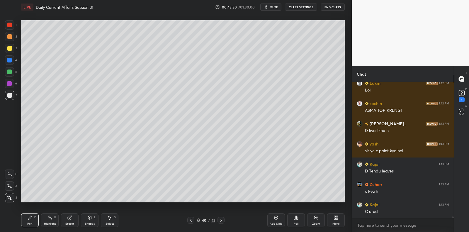
scroll to position [11730, 0]
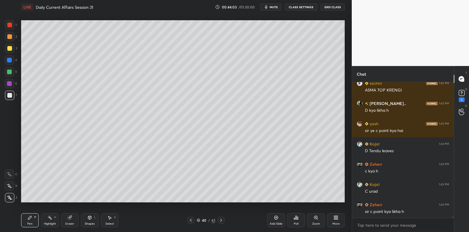
click at [297, 219] on div "Poll" at bounding box center [297, 220] width 18 height 14
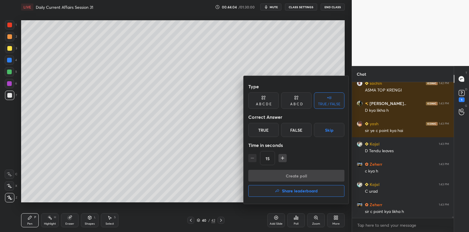
scroll to position [11750, 0]
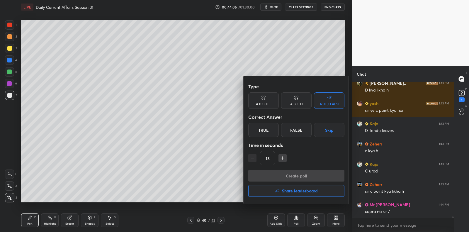
click at [301, 101] on div "A B C D" at bounding box center [296, 100] width 31 height 16
click at [274, 133] on div "B" at bounding box center [276, 130] width 17 height 14
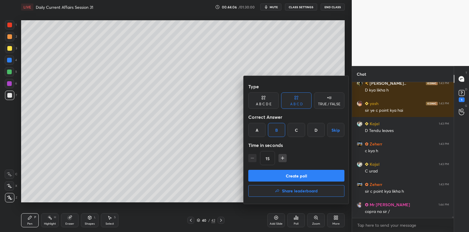
click at [285, 181] on button "Create poll" at bounding box center [296, 176] width 96 height 12
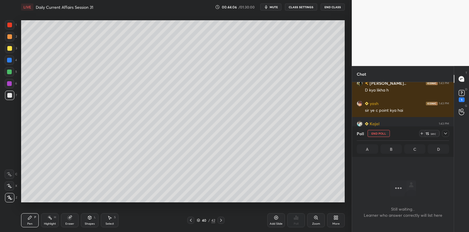
scroll to position [2, 2]
click at [445, 133] on icon at bounding box center [446, 133] width 5 height 5
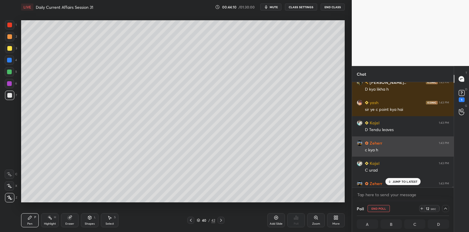
scroll to position [11780, 0]
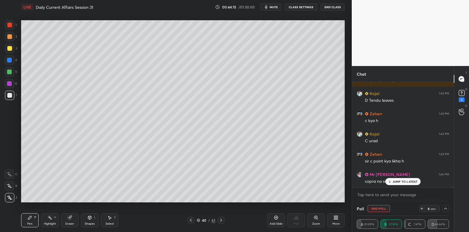
click at [407, 182] on p "JUMP TO LATEST" at bounding box center [405, 182] width 25 height 4
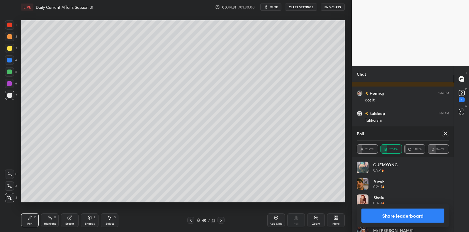
scroll to position [11942, 0]
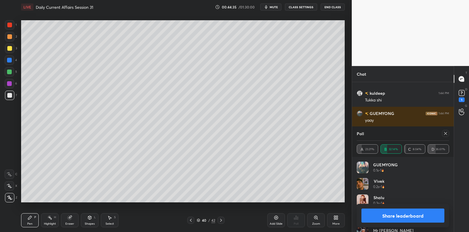
drag, startPoint x: 447, startPoint y: 131, endPoint x: 444, endPoint y: 133, distance: 3.4
click at [447, 132] on icon at bounding box center [446, 133] width 5 height 5
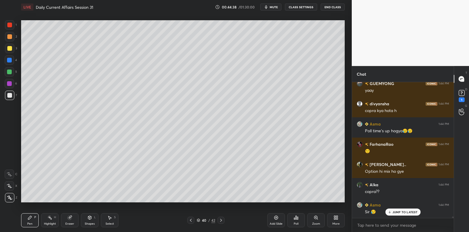
click at [11, 82] on div at bounding box center [9, 83] width 5 height 5
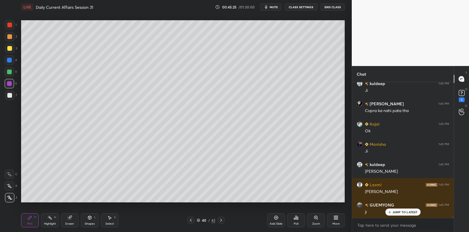
drag, startPoint x: 276, startPoint y: 215, endPoint x: 272, endPoint y: 204, distance: 12.3
click at [276, 214] on div "Add Slide" at bounding box center [277, 220] width 18 height 14
click at [460, 93] on rect at bounding box center [462, 93] width 6 height 6
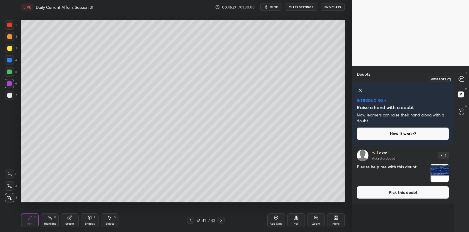
click at [460, 78] on icon at bounding box center [461, 78] width 5 height 5
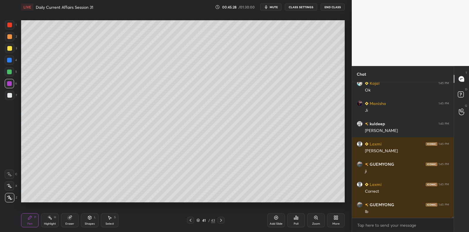
click at [13, 97] on div "7" at bounding box center [11, 95] width 12 height 9
click at [14, 96] on div at bounding box center [9, 95] width 9 height 9
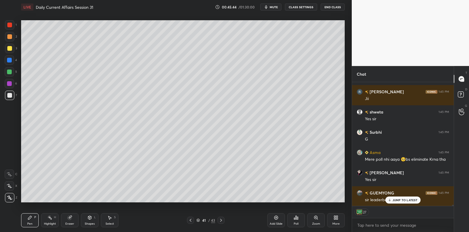
click at [298, 221] on div "Poll" at bounding box center [297, 220] width 18 height 14
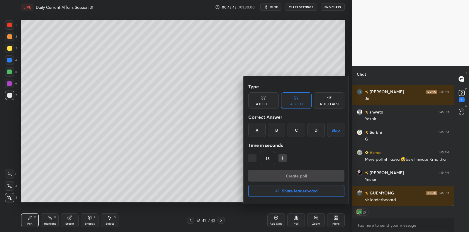
drag, startPoint x: 261, startPoint y: 190, endPoint x: 256, endPoint y: 188, distance: 5.1
click at [261, 190] on button "Share leaderboard" at bounding box center [296, 191] width 96 height 12
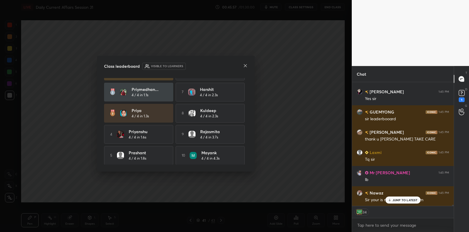
click at [246, 67] on icon at bounding box center [245, 65] width 5 height 5
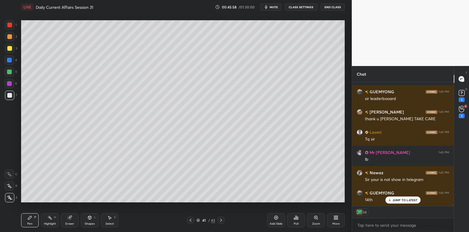
click at [397, 200] on p "JUMP TO LATEST" at bounding box center [405, 200] width 25 height 4
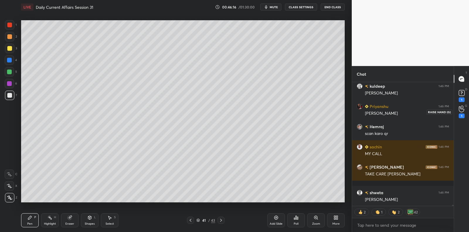
click at [460, 107] on icon at bounding box center [462, 109] width 6 height 7
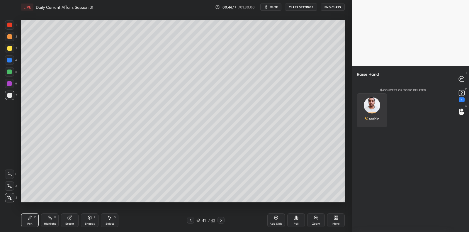
click at [373, 111] on div "sachin" at bounding box center [372, 110] width 31 height 34
click at [376, 124] on button "INVITE" at bounding box center [372, 123] width 25 height 8
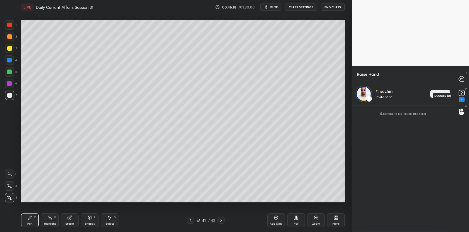
click at [461, 94] on rect at bounding box center [462, 93] width 6 height 6
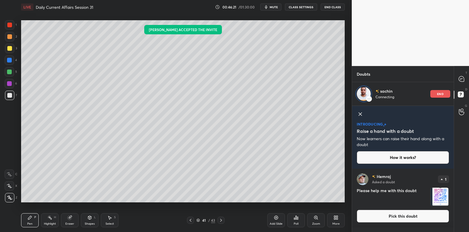
click at [427, 217] on button "Pick this doubt" at bounding box center [403, 216] width 92 height 13
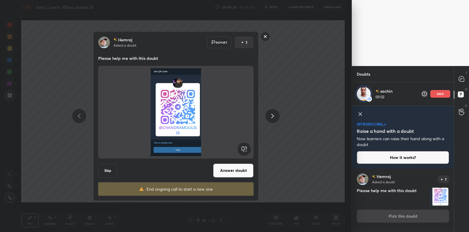
click at [229, 173] on button "Answer doubt" at bounding box center [233, 170] width 40 height 14
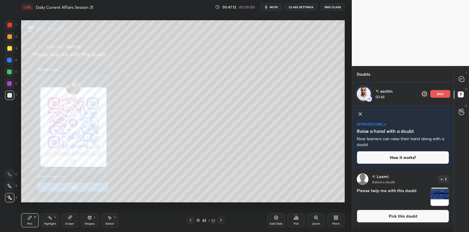
click at [447, 94] on div "end" at bounding box center [441, 94] width 20 height 8
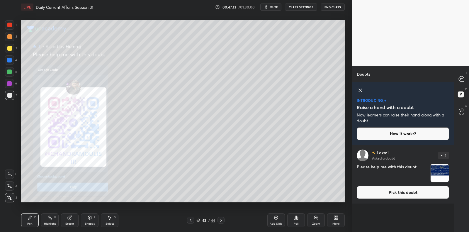
scroll to position [86, 100]
click at [459, 96] on rect at bounding box center [461, 95] width 6 height 6
click at [359, 90] on icon at bounding box center [360, 90] width 7 height 7
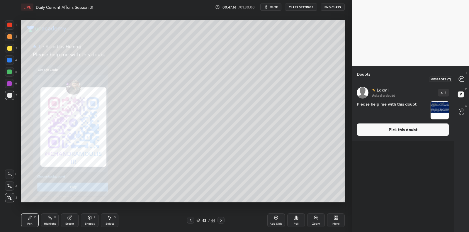
click at [461, 80] on icon at bounding box center [461, 78] width 5 height 5
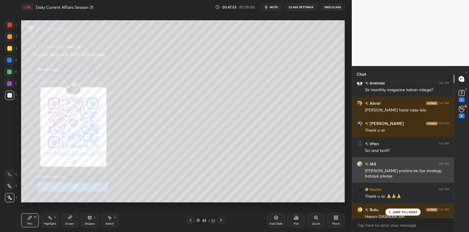
scroll to position [14718, 0]
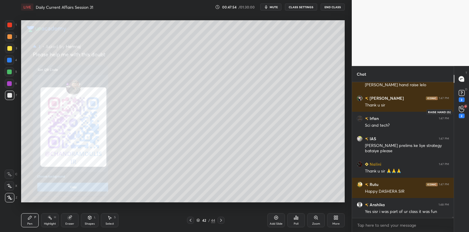
click at [458, 108] on div "2" at bounding box center [462, 111] width 12 height 11
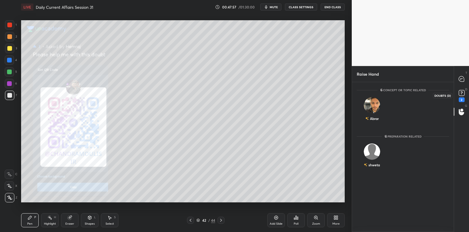
click at [461, 95] on rect at bounding box center [462, 93] width 6 height 6
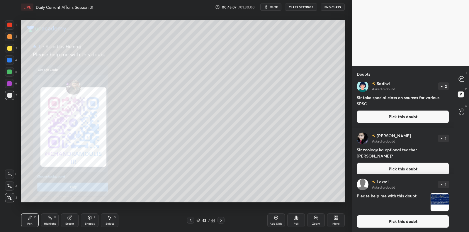
scroll to position [0, 0]
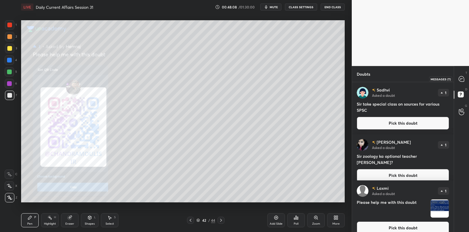
click at [463, 75] on div at bounding box center [462, 79] width 12 height 11
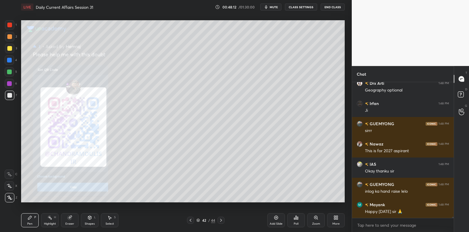
scroll to position [14880, 0]
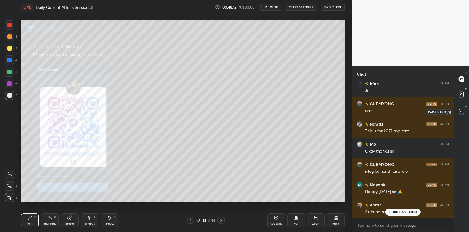
click at [463, 107] on div at bounding box center [462, 111] width 12 height 11
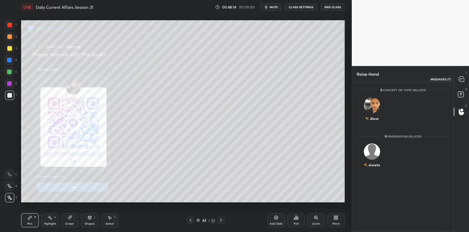
click at [460, 78] on icon at bounding box center [461, 78] width 5 height 5
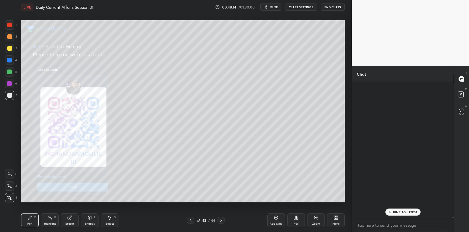
scroll to position [134, 100]
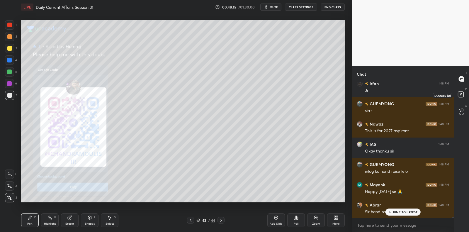
click at [459, 98] on icon at bounding box center [462, 95] width 11 height 11
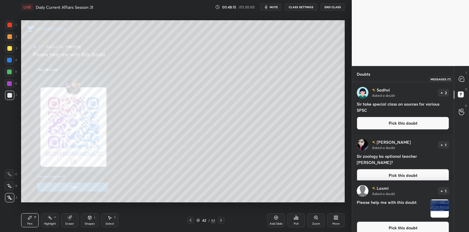
click at [461, 79] on icon at bounding box center [462, 79] width 2 height 0
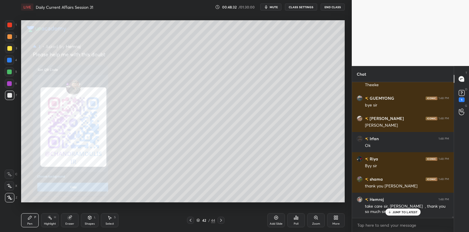
scroll to position [12533, 0]
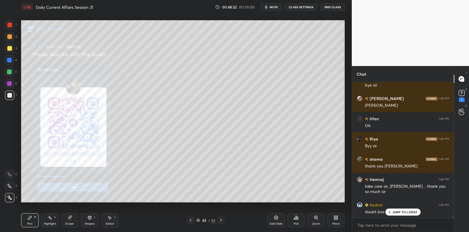
click at [329, 6] on button "End Class" at bounding box center [333, 7] width 24 height 7
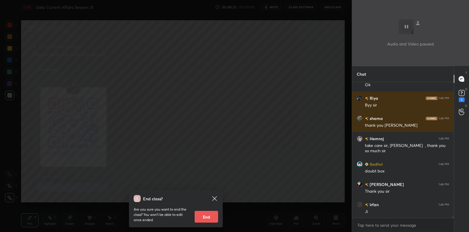
scroll to position [12594, 0]
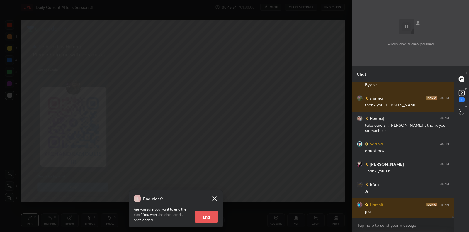
click at [208, 218] on button "End" at bounding box center [206, 217] width 23 height 12
type textarea "x"
